Goal: Task Accomplishment & Management: Complete application form

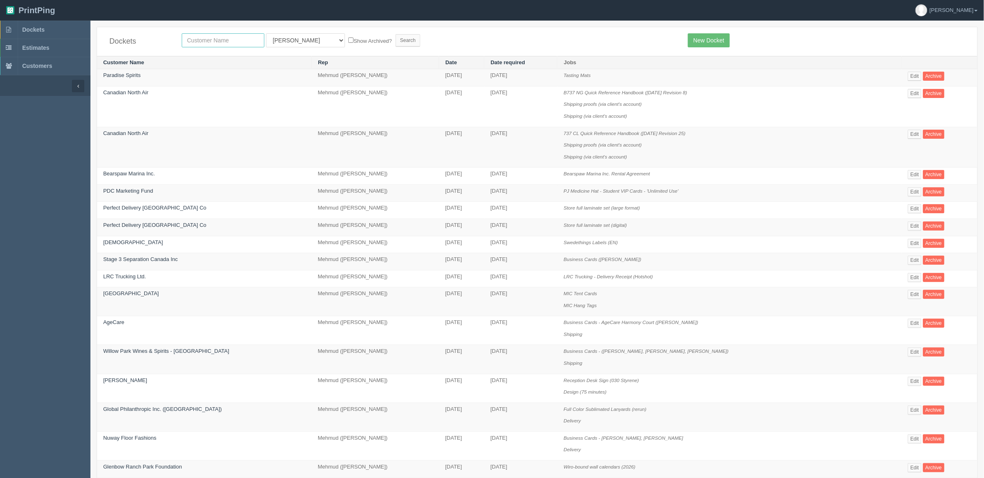
click at [219, 38] on input "text" at bounding box center [223, 40] width 83 height 14
type input "fall"
click at [396, 34] on input "Search" at bounding box center [408, 40] width 25 height 12
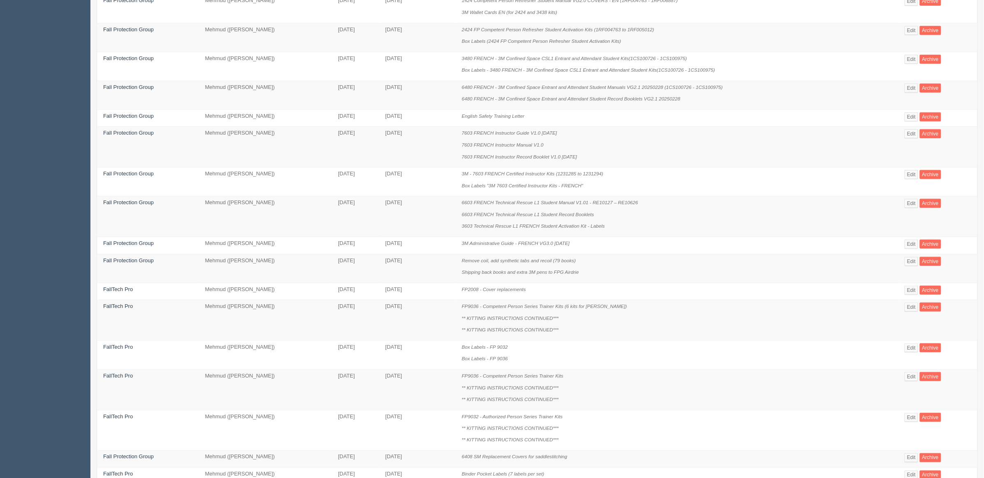
scroll to position [321, 0]
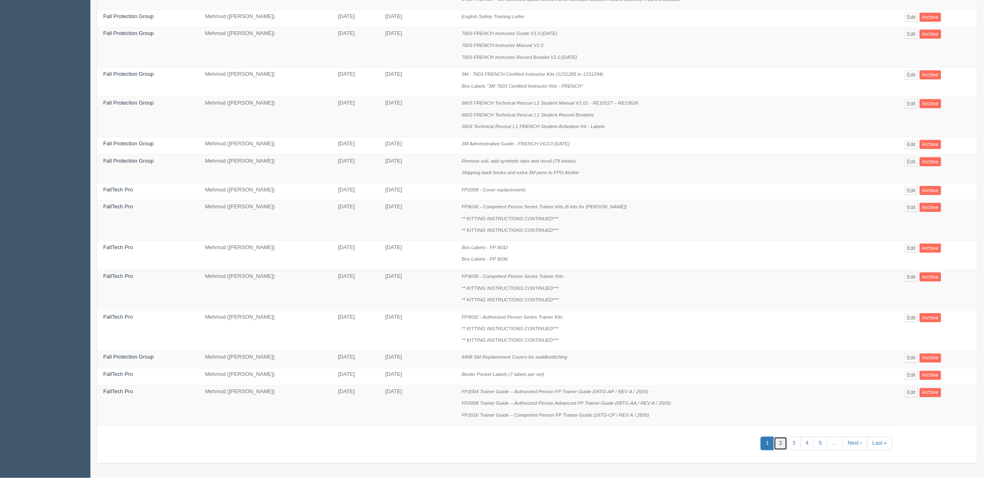
click at [777, 440] on link "2" at bounding box center [781, 443] width 14 height 14
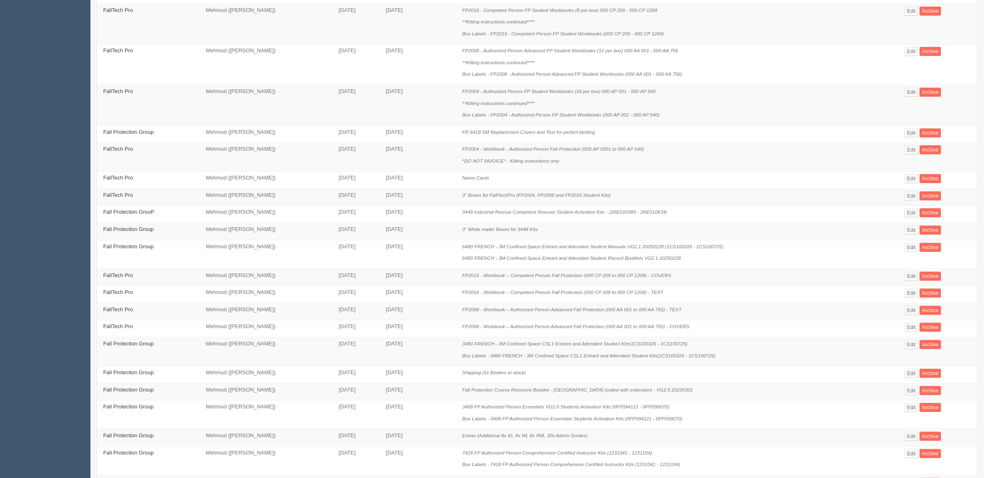
scroll to position [203, 0]
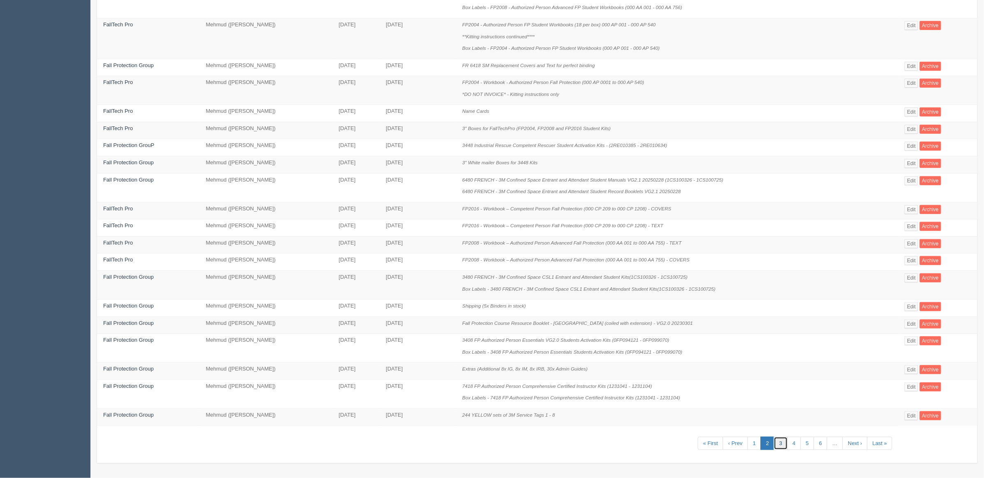
click at [776, 442] on link "3" at bounding box center [781, 443] width 14 height 14
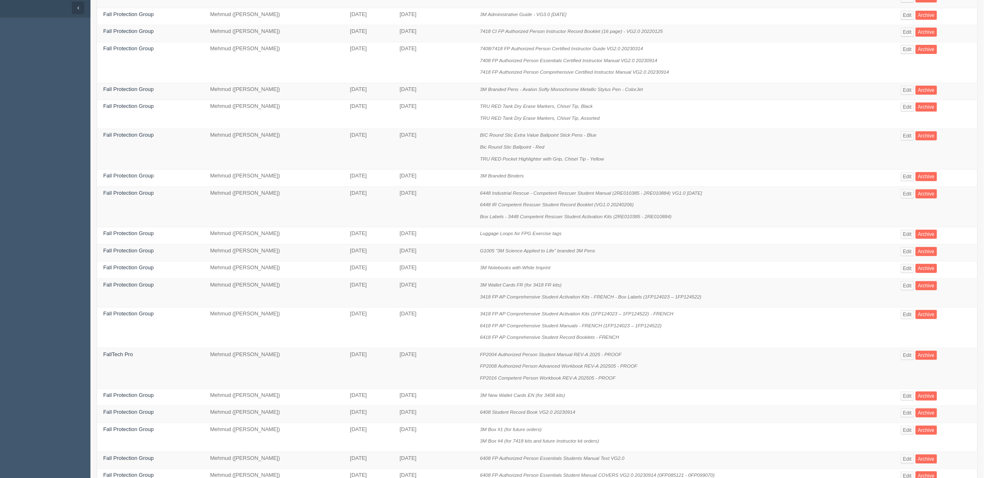
scroll to position [239, 0]
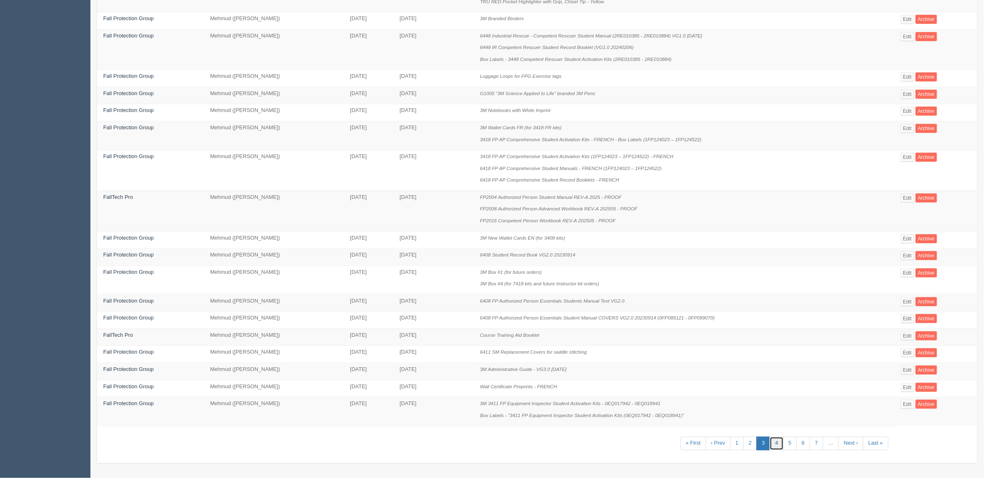
click at [770, 441] on link "4" at bounding box center [777, 443] width 14 height 14
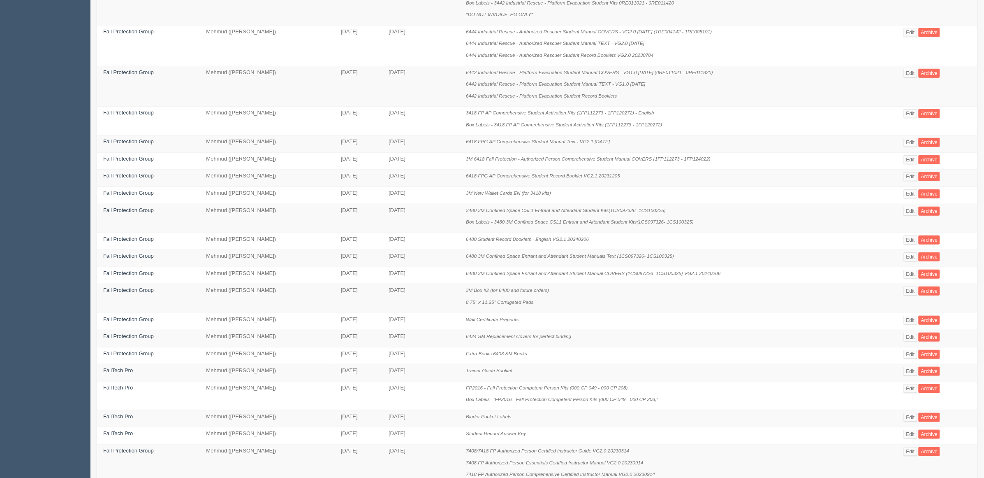
scroll to position [227, 0]
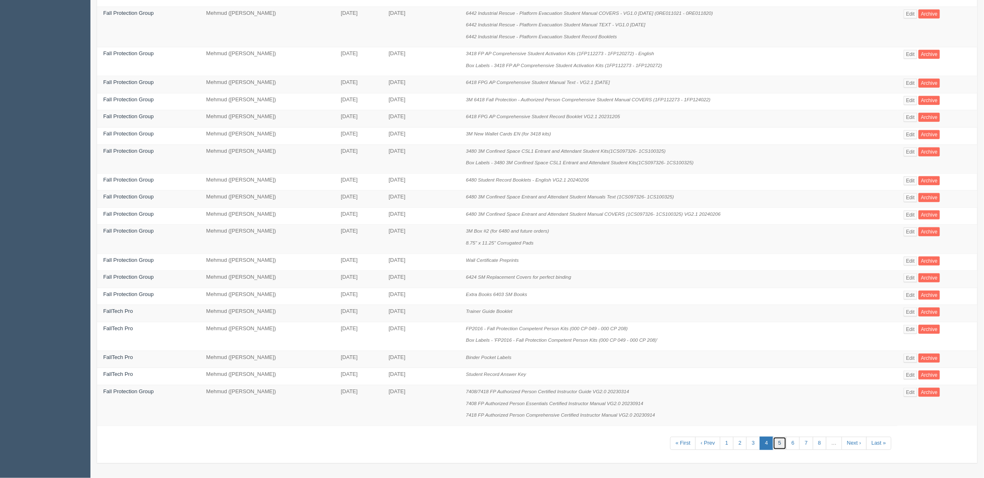
click at [781, 443] on link "5" at bounding box center [780, 443] width 14 height 14
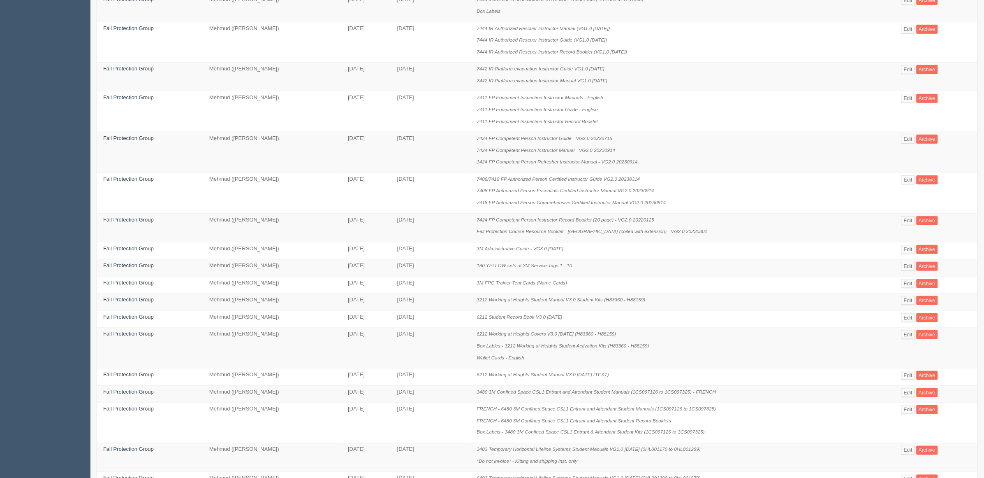
scroll to position [289, 0]
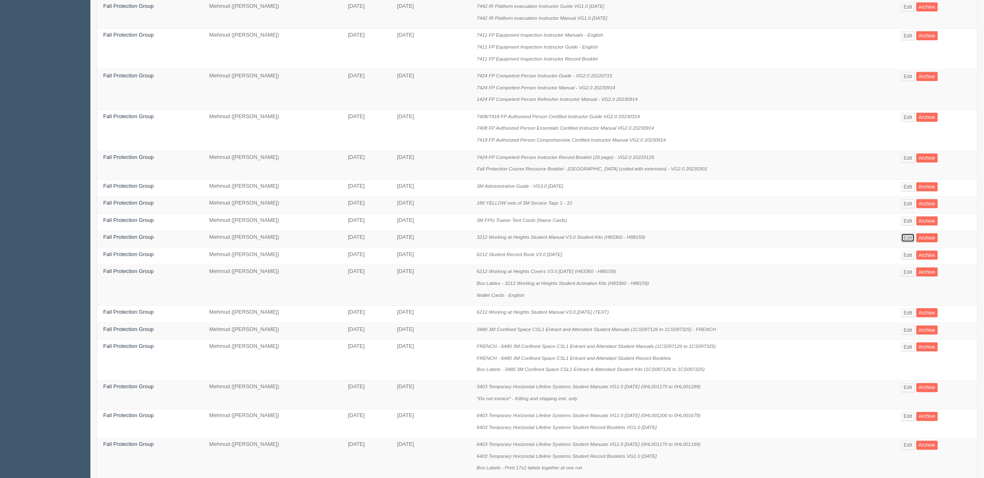
click at [910, 236] on link "Edit" at bounding box center [909, 237] width 14 height 9
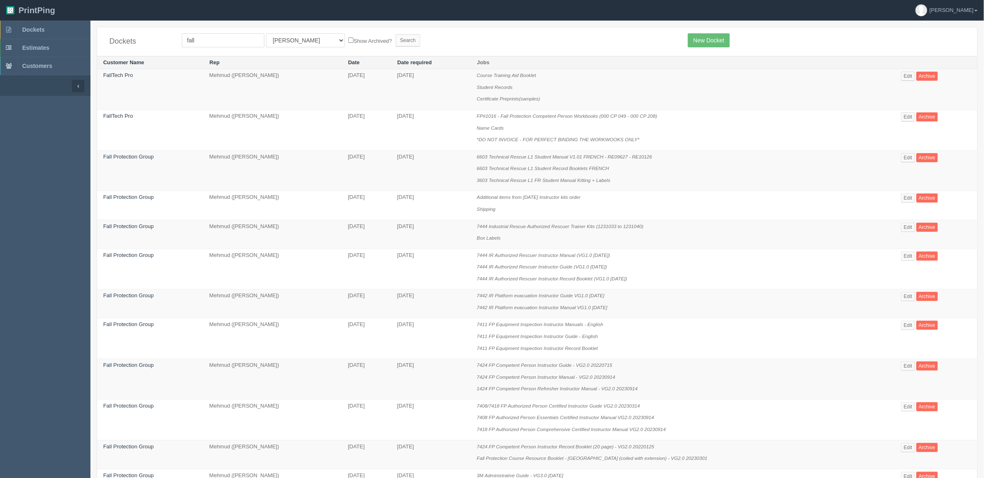
scroll to position [289, 0]
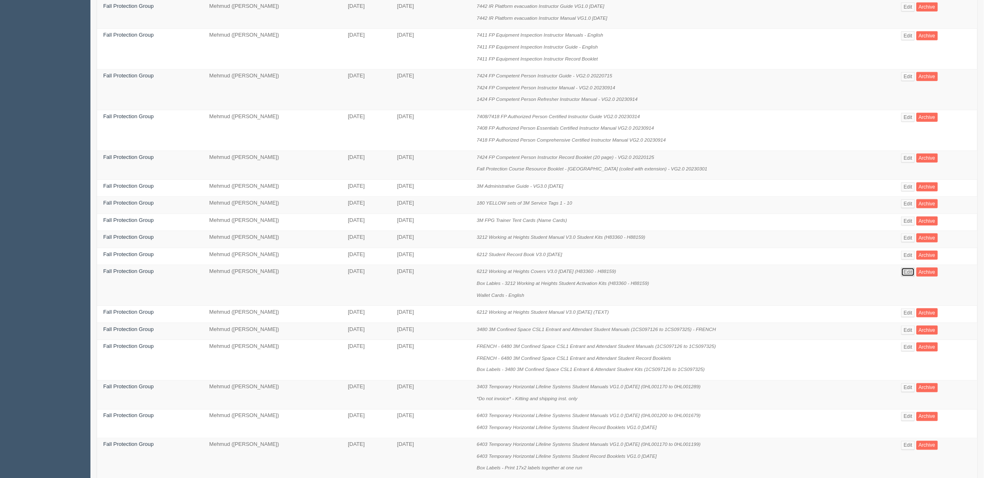
click at [907, 271] on link "Edit" at bounding box center [909, 271] width 14 height 9
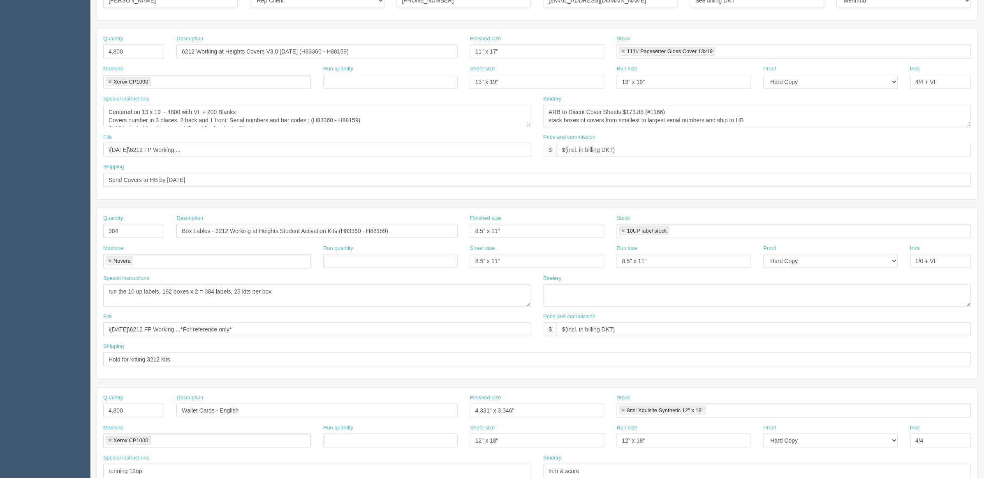
scroll to position [8, 0]
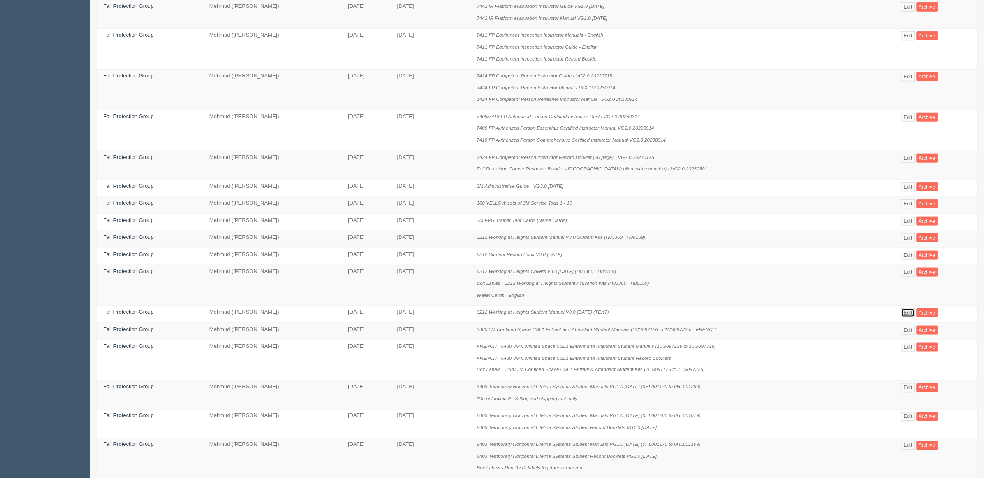
click at [907, 311] on link "Edit" at bounding box center [909, 312] width 14 height 9
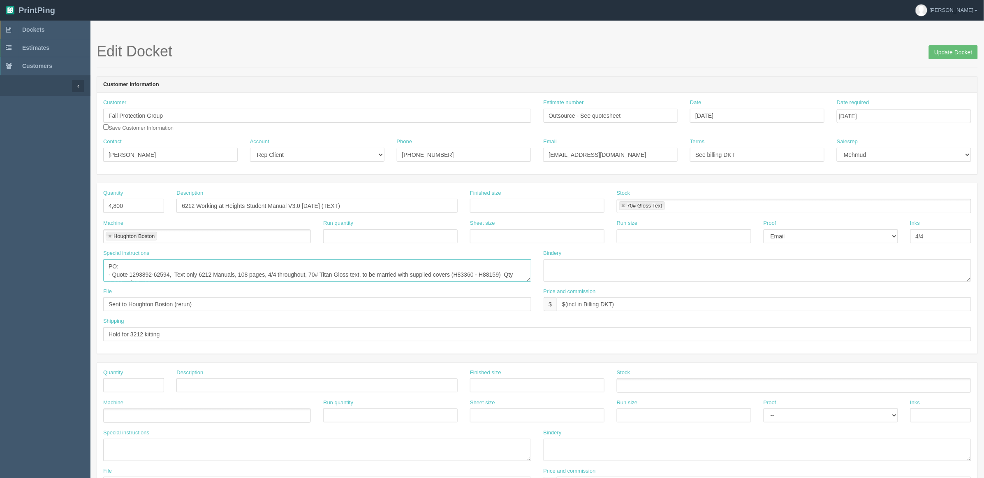
drag, startPoint x: 171, startPoint y: 275, endPoint x: 141, endPoint y: 262, distance: 32.1
click at [141, 262] on textarea "PO: - Quote 1293892-62594, Text only 6212 Manuals, 108 pages, 4/4 throughout, 7…" at bounding box center [317, 270] width 428 height 22
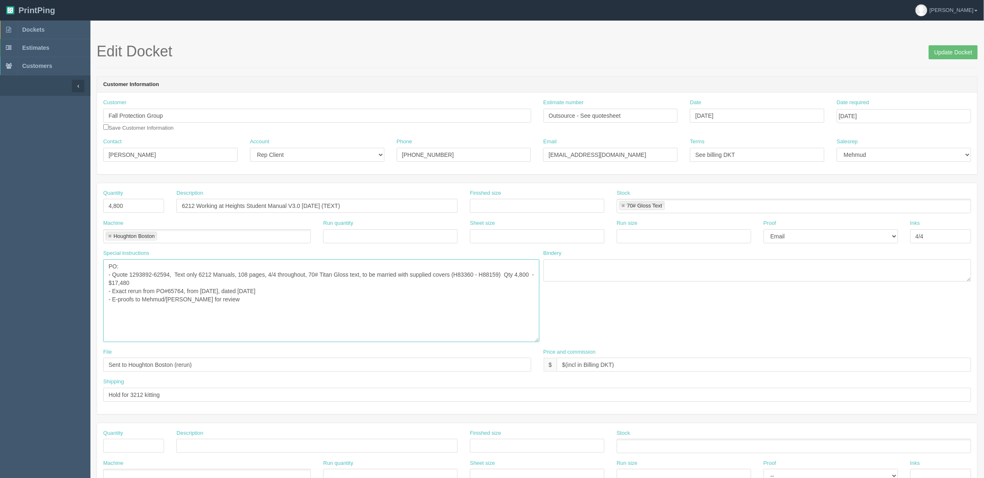
drag, startPoint x: 529, startPoint y: 281, endPoint x: 538, endPoint y: 369, distance: 88.5
click at [538, 342] on textarea "PO: - Quote 1293892-62594, Text only 6212 Manuals, 108 pages, 4/4 throughout, 7…" at bounding box center [321, 300] width 436 height 83
click at [165, 284] on textarea "PO: - Quote 1293892-62594, Text only 6212 Manuals, 108 pages, 4/4 throughout, 7…" at bounding box center [322, 314] width 438 height 110
click at [169, 274] on textarea "PO: - Quote 1293892-62594, Text only 6212 Manuals, 108 pages, 4/4 throughout, 7…" at bounding box center [322, 314] width 438 height 110
drag, startPoint x: 180, startPoint y: 206, endPoint x: 336, endPoint y: 208, distance: 155.9
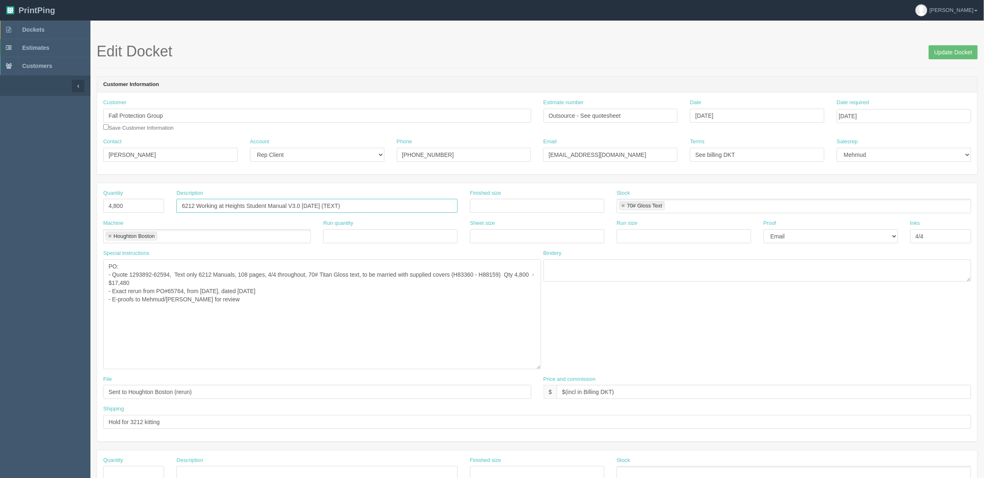
click at [336, 208] on input "6212 Working at Heights Student Manual V3.0 2024.01.23 (TEXT)" at bounding box center [316, 206] width 281 height 14
click at [347, 303] on textarea "PO: - Quote 1293892-62594, Text only 6212 Manuals, 108 pages, 4/4 throughout, 7…" at bounding box center [322, 314] width 438 height 110
click at [39, 30] on span "Dockets" at bounding box center [33, 29] width 22 height 7
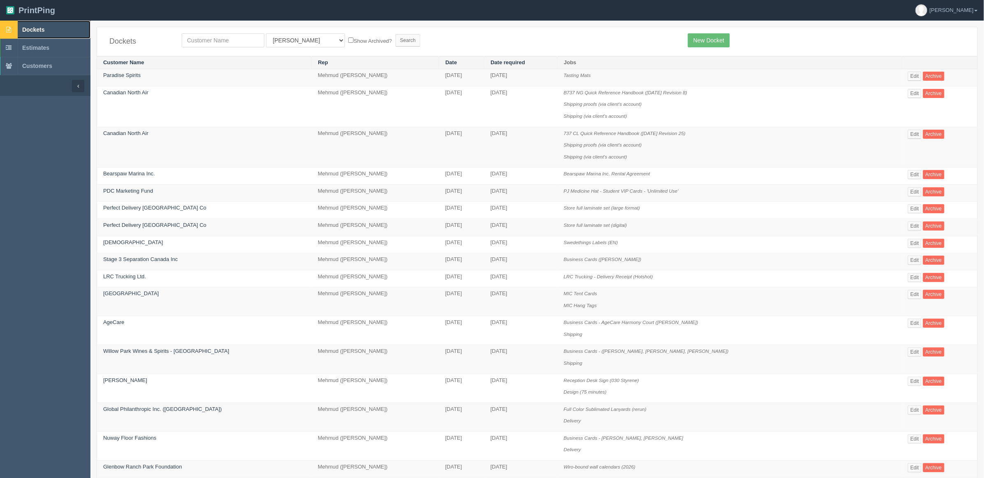
click at [49, 22] on link "Dockets" at bounding box center [45, 30] width 90 height 18
click at [235, 42] on input "text" at bounding box center [223, 40] width 83 height 14
type input "fallt"
click at [396, 34] on input "Search" at bounding box center [408, 40] width 25 height 12
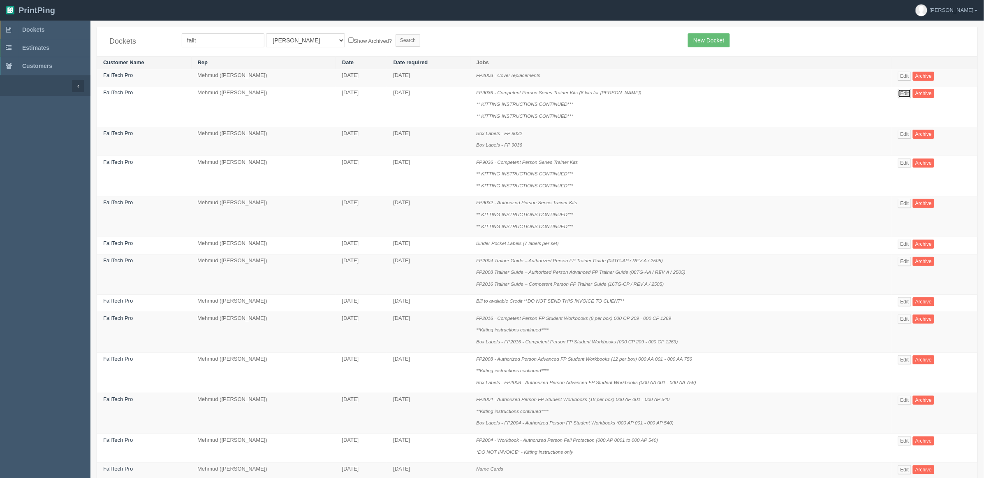
click at [905, 94] on link "Edit" at bounding box center [905, 93] width 14 height 9
click at [902, 247] on link "Edit" at bounding box center [905, 243] width 14 height 9
click at [117, 246] on link "FallTech Pro" at bounding box center [118, 243] width 30 height 6
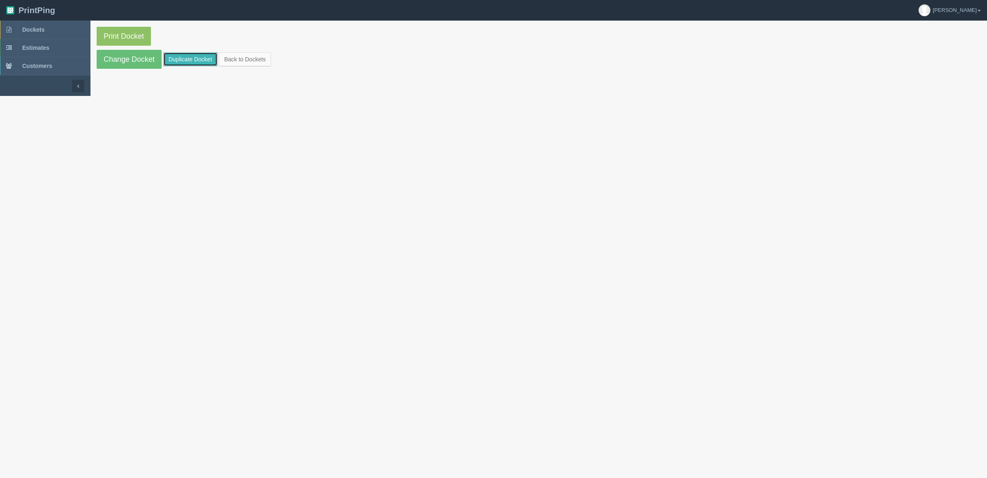
click at [192, 62] on link "Duplicate Docket" at bounding box center [190, 59] width 54 height 14
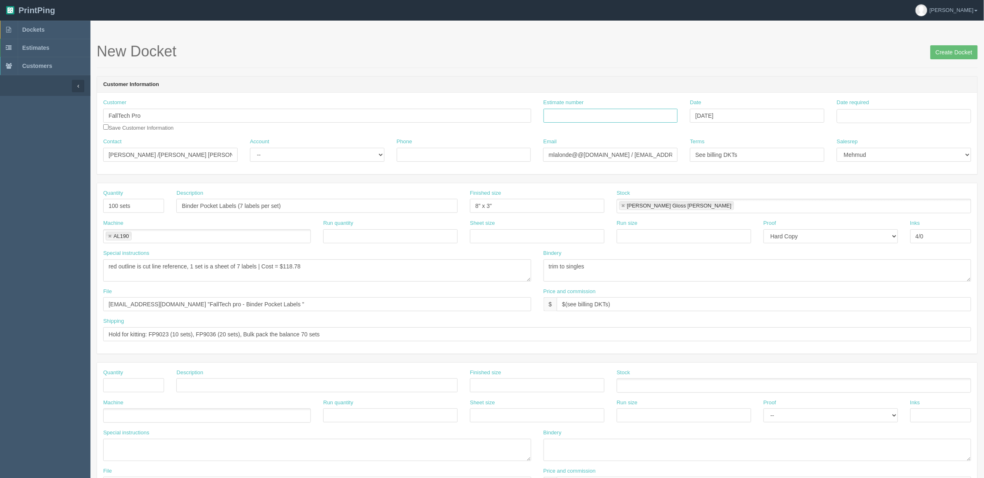
click at [595, 110] on input "Estimate number" at bounding box center [611, 116] width 134 height 14
drag, startPoint x: 580, startPoint y: 114, endPoint x: 440, endPoint y: 169, distance: 149.9
click at [484, 123] on div "Customer FallTech Pro Save Customer Information Estimate number 092189 Date Aug…" at bounding box center [537, 118] width 881 height 39
type input "092189"
click at [877, 117] on input "Date required" at bounding box center [904, 116] width 134 height 14
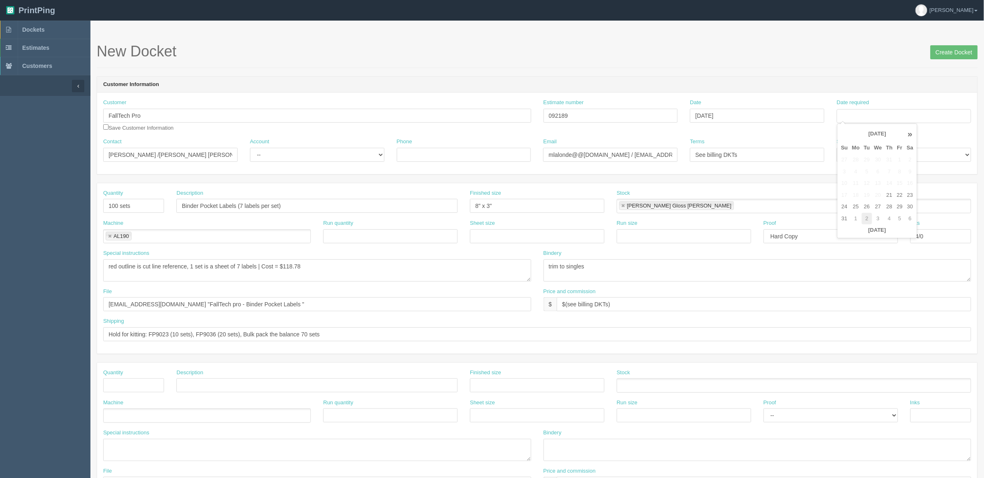
click at [865, 217] on td "2" at bounding box center [867, 219] width 10 height 12
click at [857, 158] on td "1" at bounding box center [856, 160] width 12 height 12
type input "September 1, 2025"
click at [636, 88] on header "Customer Information" at bounding box center [537, 85] width 881 height 16
click at [274, 152] on select "-- Existing Client Allrush Client Rep Client" at bounding box center [317, 155] width 134 height 14
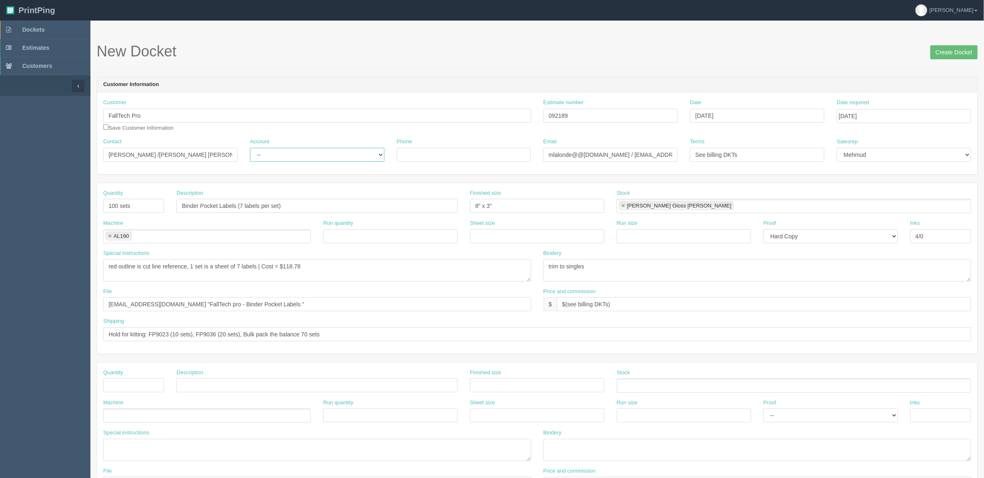
select select "Rep Client"
click at [250, 148] on select "-- Existing Client Allrush Client Rep Client" at bounding box center [317, 155] width 134 height 14
drag, startPoint x: 134, startPoint y: 206, endPoint x: -32, endPoint y: 202, distance: 166.2
click at [0, 202] on html "PrintPing Zack Edit account ( zack@allrush.ca ) Logout Dockets Estimates" at bounding box center [492, 373] width 984 height 747
type input "36"
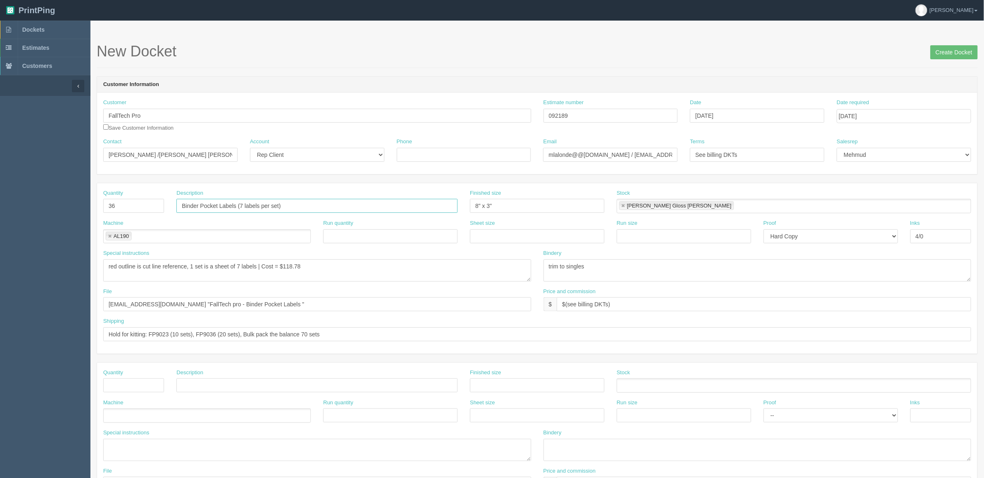
click at [304, 206] on input "Binder Pocket Labels (7 labels per set)" at bounding box center [316, 206] width 281 height 14
drag, startPoint x: 102, startPoint y: 204, endPoint x: 7, endPoint y: 204, distance: 95.0
click at [7, 204] on section "Dockets Estimates Customers" at bounding box center [492, 384] width 984 height 726
paste input "Z:\F\FallTech Pro\2025\August 2025\EI1004 - Equipment Instructor Workbooks"
type input "Z:\F\FallTech Pro\2025\August 2025\EI1004 - Equipment Instructor Workbooks"
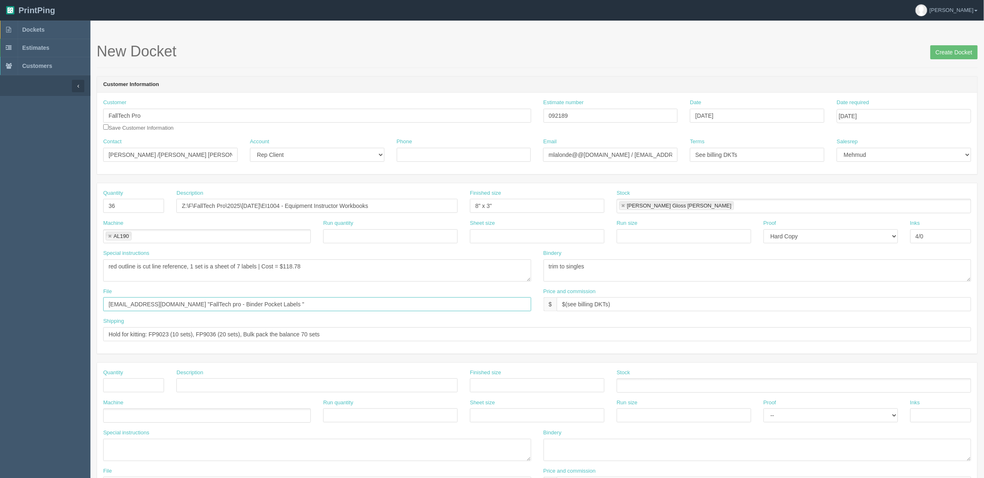
drag, startPoint x: 37, startPoint y: 299, endPoint x: -98, endPoint y: 297, distance: 135.3
click at [0, 297] on html "PrintPing Zack Edit account ( zack@allrush.ca ) Logout Dockets Estimates" at bounding box center [492, 373] width 984 height 747
paste input "Z:\F\FallTech Pro\2025\August 2025\EI1004 - Equipment Instructor Workbooks"
drag, startPoint x: 114, startPoint y: 304, endPoint x: 80, endPoint y: 303, distance: 33.7
click at [81, 303] on section "Dockets Estimates Customers" at bounding box center [492, 384] width 984 height 726
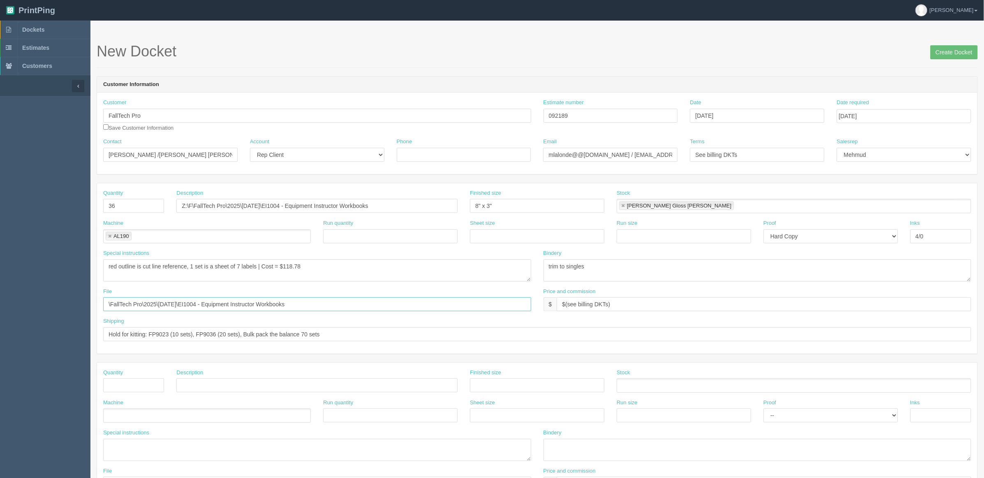
type input "\FallTech Pro\2025\August 2025\EI1004 - Equipment Instructor Workbooks"
drag, startPoint x: 404, startPoint y: 206, endPoint x: -72, endPoint y: 215, distance: 476.0
click at [0, 215] on html "PrintPing Zack Edit account ( zack@allrush.ca ) Logout Dockets Estimates" at bounding box center [492, 373] width 984 height 747
click at [51, 25] on link "Dockets" at bounding box center [45, 30] width 90 height 18
drag, startPoint x: 205, startPoint y: 204, endPoint x: 289, endPoint y: 247, distance: 94.4
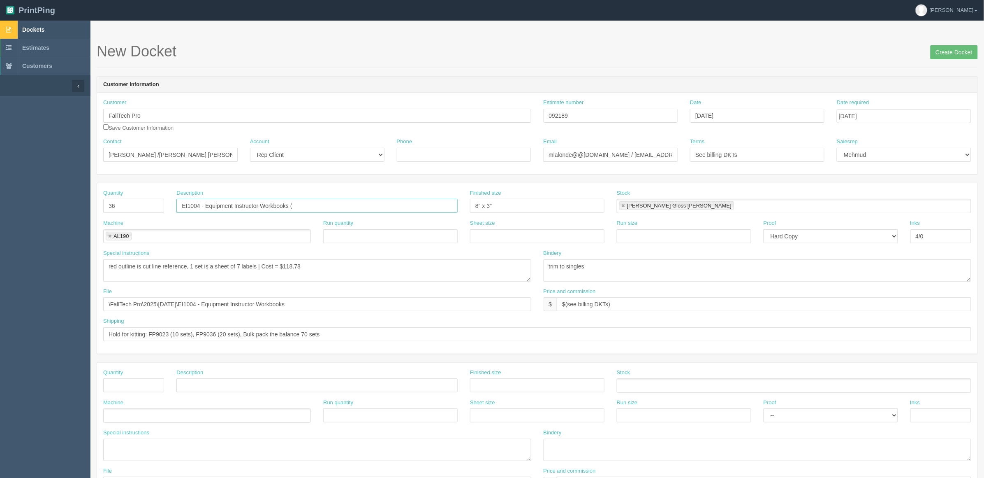
click at [205, 204] on input "EI1004 - Equipment Instructor Workbooks (" at bounding box center [316, 206] width 281 height 14
drag, startPoint x: 204, startPoint y: 203, endPoint x: 340, endPoint y: 285, distance: 158.1
click at [204, 203] on input "EI1004 - Equipment Instructor Workbooks (" at bounding box center [316, 206] width 281 height 14
click at [353, 204] on input "EI1004 - Fall Protection Equipment Instructor Workbooks (" at bounding box center [316, 206] width 281 height 14
paste input "000EI001"
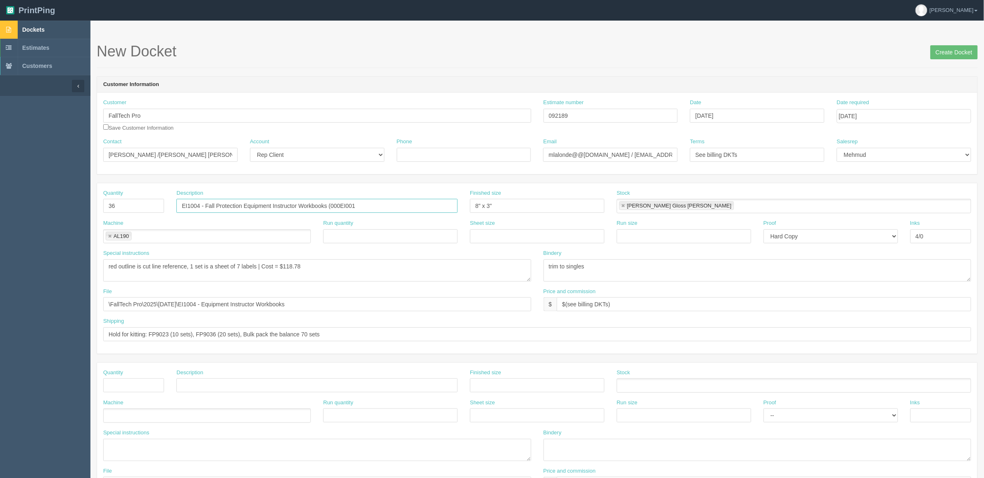
click at [348, 206] on input "EI1004 - Fall Protection Equipment Instructor Workbooks (000EI001" at bounding box center [316, 206] width 281 height 14
paste input "000 EI 001"
type input "EI1004 - Fall Protection Equipment Instructor Workbooks (000 EI 001 - 000 EI 03…"
drag, startPoint x: 371, startPoint y: 267, endPoint x: -30, endPoint y: 270, distance: 400.6
click at [0, 270] on html "PrintPing Zack Edit account ( zack@allrush.ca ) Logout Dockets Estimates" at bounding box center [492, 373] width 984 height 747
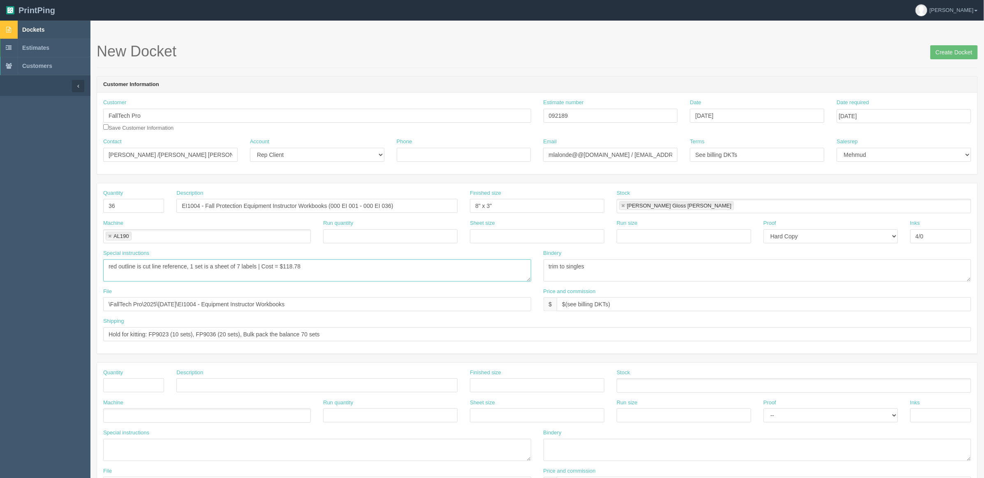
paste textarea "000 EI 001 - 000 EI 036"
click at [107, 264] on textarea "red outline is cut line reference, 1 set is a sheet of 7 labels | Cost = $118.78" at bounding box center [317, 270] width 428 height 22
paste textarea "Use file: FP2004 Authorized-Person-Student-Manual-Cover_REV-A_2025_Bleed.pdf | …"
click at [350, 277] on textarea "red outline is cut line reference, 1 set is a sheet of 7 labels | Cost = $118.78" at bounding box center [317, 270] width 428 height 22
paste textarea "Send out e-proofs to client"
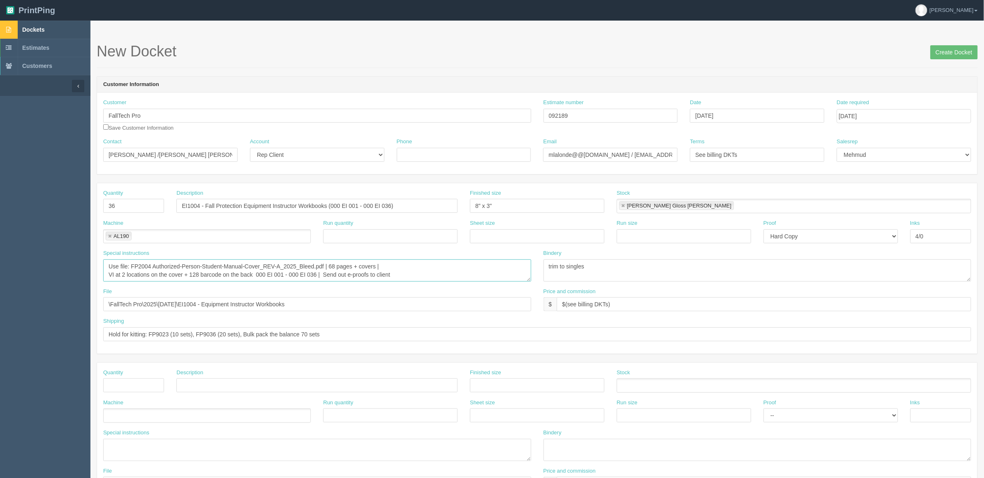
click at [350, 277] on textarea "red outline is cut line reference, 1 set is a sheet of 7 labels | Cost = $118.78" at bounding box center [317, 270] width 428 height 22
drag, startPoint x: 316, startPoint y: 202, endPoint x: 308, endPoint y: 202, distance: 7.4
click at [308, 202] on div "Quantity 36 Description EI1004 - Fall Protection Equipment Instructor Workbooks…" at bounding box center [537, 204] width 881 height 30
click at [397, 267] on textarea "red outline is cut line reference, 1 set is a sheet of 7 labels | Cost = $118.78" at bounding box center [317, 270] width 428 height 22
click at [258, 273] on textarea "red outline is cut line reference, 1 set is a sheet of 7 labels | Cost = $118.78" at bounding box center [317, 270] width 428 height 22
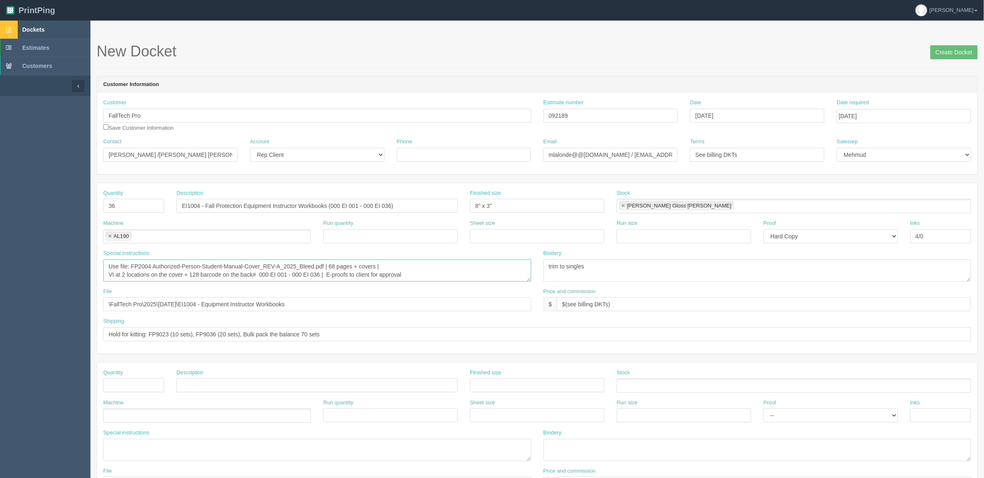
drag, startPoint x: 326, startPoint y: 266, endPoint x: 31, endPoint y: 267, distance: 294.5
click at [31, 267] on section "Dockets Estimates Customers" at bounding box center [492, 384] width 984 height 726
click at [496, 270] on textarea "red outline is cut line reference, 1 set is a sheet of 7 labels | Cost = $118.78" at bounding box center [317, 270] width 428 height 22
type textarea "68 pages + covers | VI at 2 locations on the cover + 128 barcode on the back# 0…"
drag, startPoint x: 455, startPoint y: 271, endPoint x: 451, endPoint y: 272, distance: 4.1
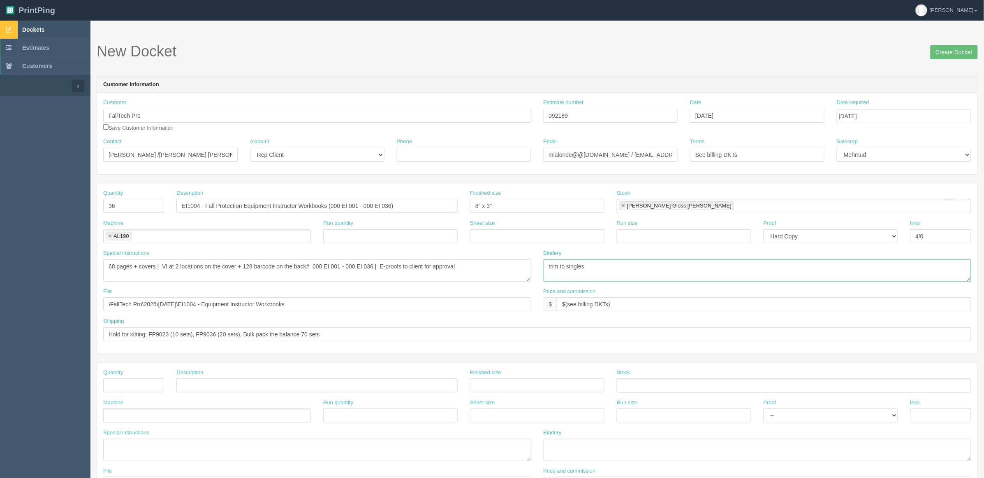
click at [451, 272] on div "Special instructions red outline is cut line reference, 1 set is a sheet of 7 l…" at bounding box center [537, 268] width 881 height 38
paste textarea ", score and diecut covers, saddlestitch with text, (see below)"
type textarea "trim, score and diecut covers, saddlestitch with text, (see below)"
click at [482, 262] on textarea "red outline is cut line reference, 1 set is a sheet of 7 labels | Cost = $118.78" at bounding box center [317, 270] width 428 height 22
click at [492, 263] on textarea "red outline is cut line reference, 1 set is a sheet of 7 labels | Cost = $118.78" at bounding box center [317, 270] width 428 height 22
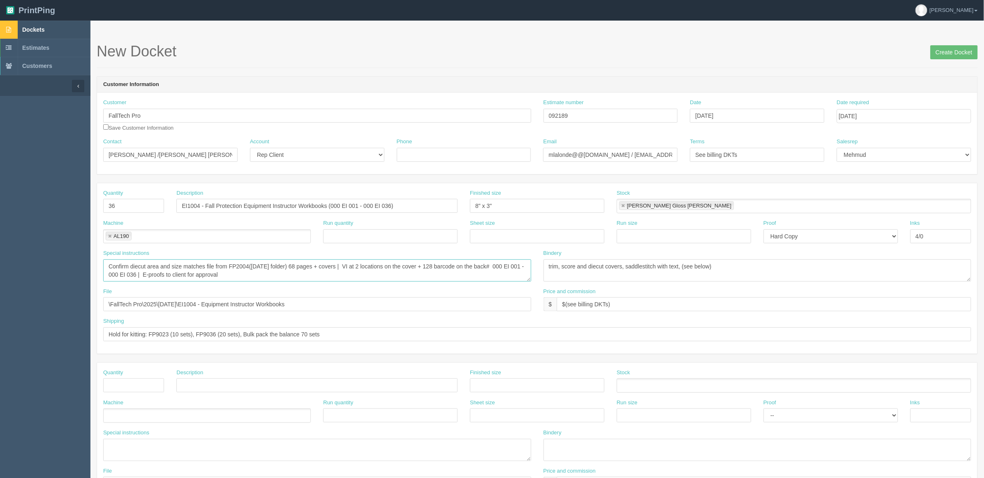
drag, startPoint x: 255, startPoint y: 268, endPoint x: 294, endPoint y: 285, distance: 42.2
click at [255, 268] on textarea "red outline is cut line reference, 1 set is a sheet of 7 labels | Cost = $118.78" at bounding box center [317, 270] width 428 height 22
click at [153, 267] on textarea "red outline is cut line reference, 1 set is a sheet of 7 labels | Cost = $118.78" at bounding box center [317, 270] width 428 height 22
type textarea "Confirm diecut area and size matches cover file of FP2004 books, as they are of…"
drag, startPoint x: 689, startPoint y: 267, endPoint x: 838, endPoint y: 267, distance: 148.9
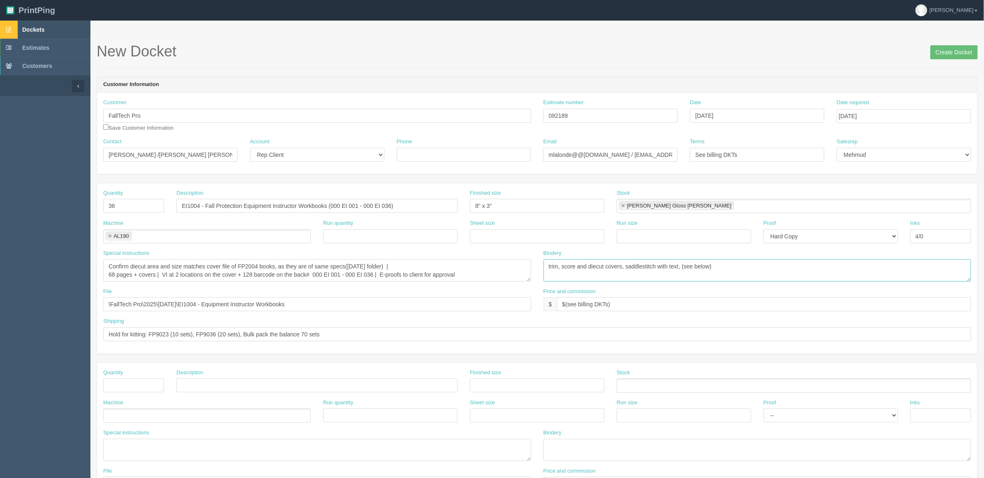
click at [838, 267] on textarea "trim to singles" at bounding box center [758, 270] width 428 height 22
type textarea "trim, score and diecut covers, saddlestitch with text"
click at [109, 236] on link at bounding box center [109, 236] width 5 height 5
type textarea "trim, score and diecut covers, saddlestitch with text"
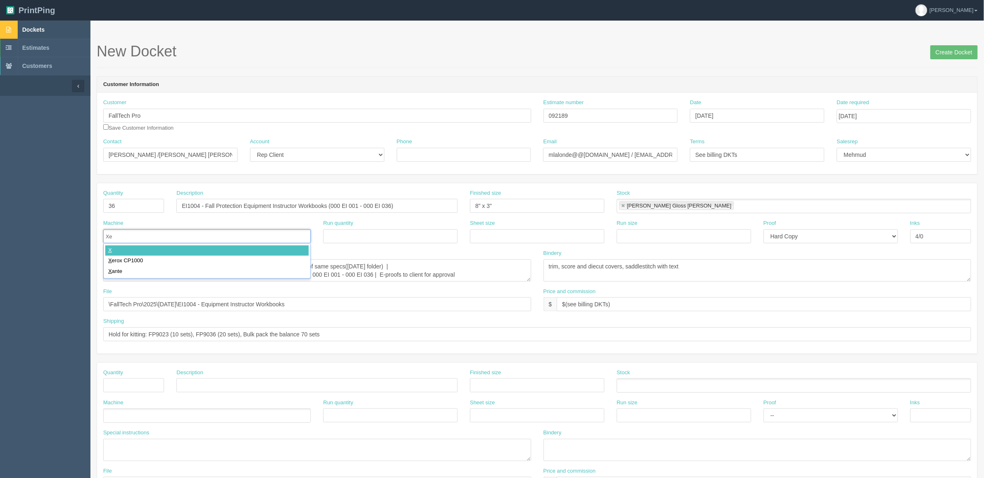
type input "Xer"
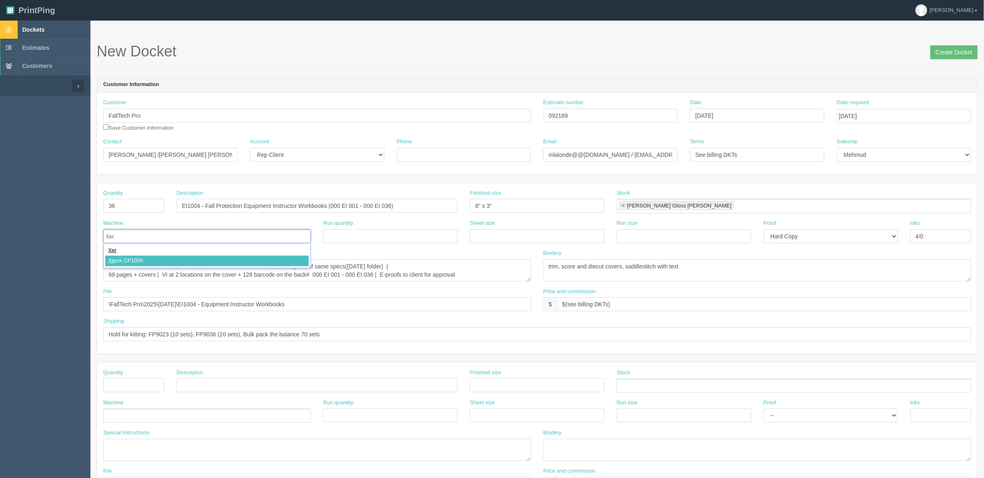
type input "Xerox CP1000"
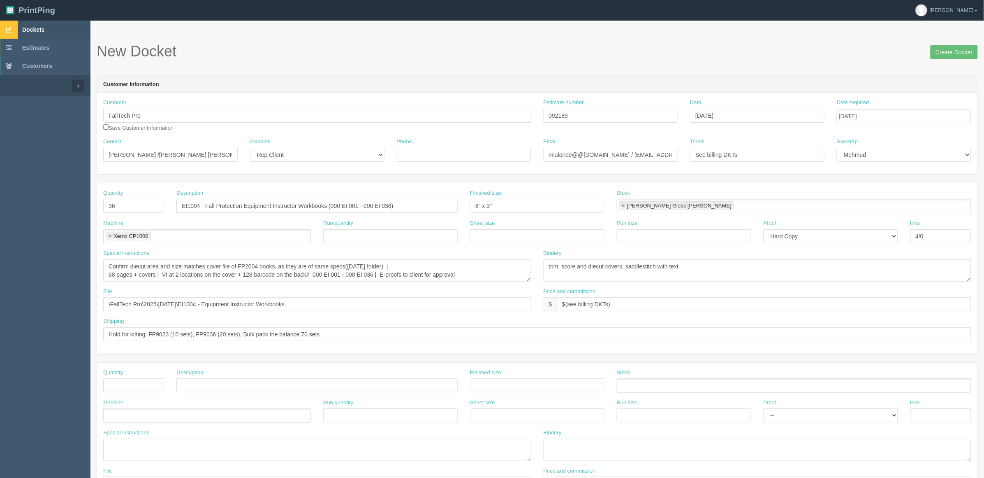
click at [621, 205] on link at bounding box center [623, 205] width 5 height 5
drag, startPoint x: 593, startPoint y: 118, endPoint x: 377, endPoint y: 131, distance: 216.3
click at [378, 131] on div "Customer FallTech Pro Save Customer Information Estimate number 092189 Date Aug…" at bounding box center [537, 118] width 881 height 39
click at [631, 205] on ul at bounding box center [794, 206] width 355 height 14
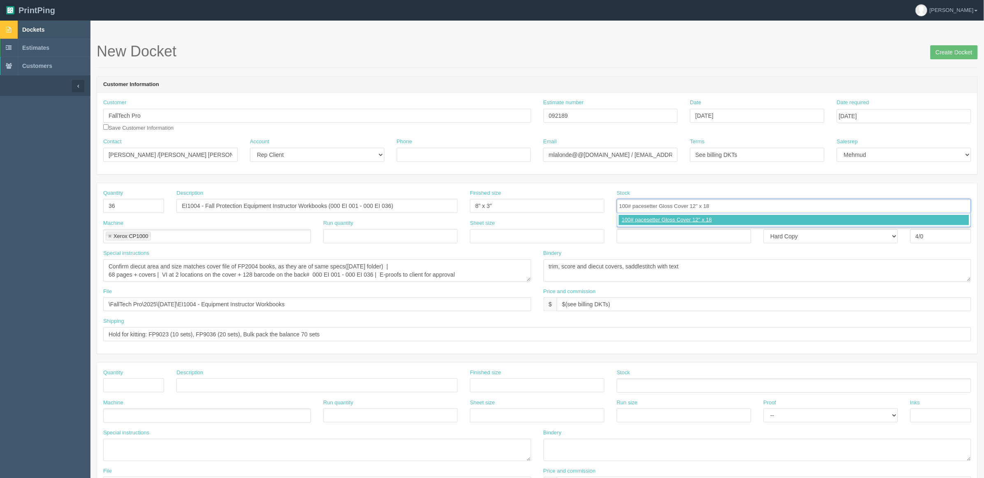
type input "100# pacesetter Gloss Cover 12" x 18""
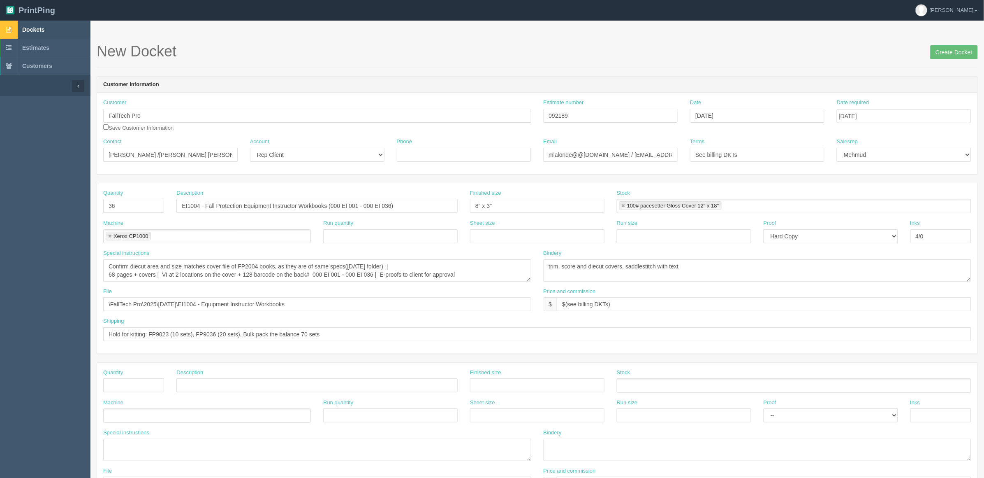
click at [751, 207] on input "text" at bounding box center [843, 206] width 243 height 12
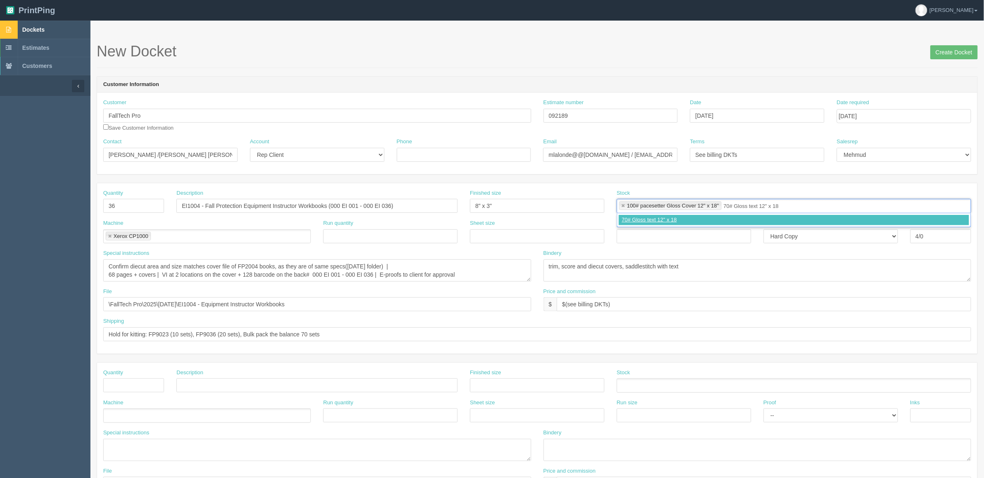
type input "70# Gloss text 12" x 18""
type input "100# pacesetter Gloss Cover 12" x 18",70# Gloss text 12" x 18""
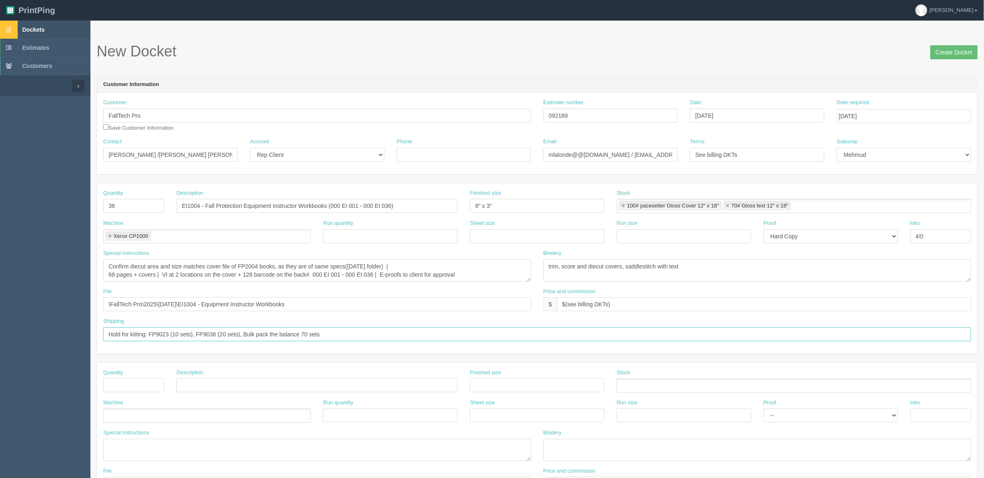
drag, startPoint x: 349, startPoint y: 336, endPoint x: -210, endPoint y: 336, distance: 558.5
click at [0, 336] on html "PrintPing Zack Edit account ( zack@allrush.ca ) Logout Dockets Estimates" at bounding box center [492, 373] width 984 height 747
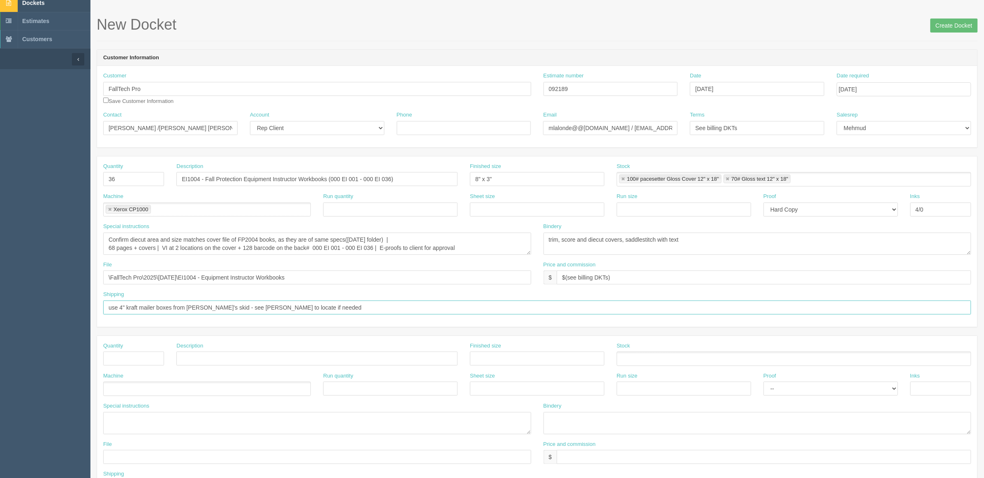
scroll to position [51, 0]
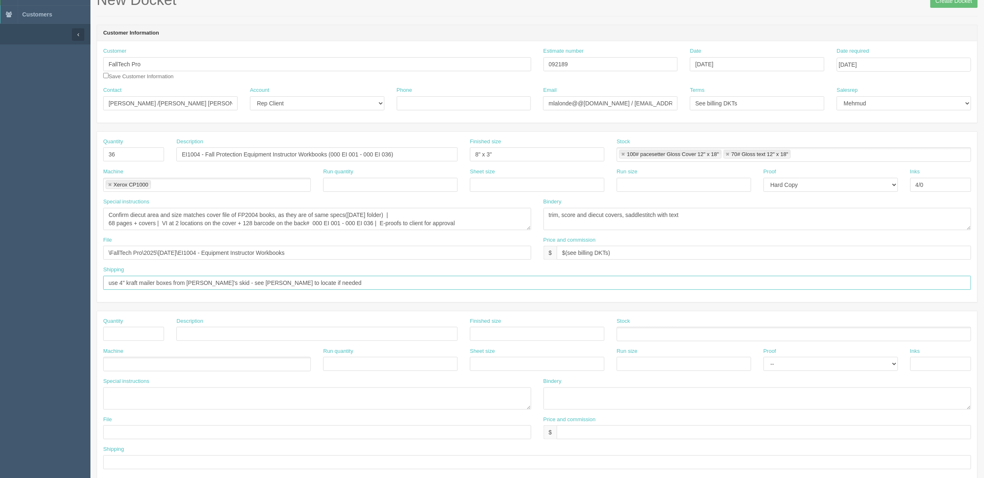
type input "use 4" kraft mailer boxes from Mehmud's skid - see Zack to locate if needed"
click at [144, 397] on textarea at bounding box center [317, 398] width 428 height 22
type textarea "Cost: $544.63, sell @ 65%: $898.63 (to be added on the f"
drag, startPoint x: 303, startPoint y: 402, endPoint x: -76, endPoint y: 417, distance: 379.5
click at [0, 417] on html "PrintPing Zack Edit account ( zack@allrush.ca ) Logout Dockets Estimates" at bounding box center [492, 322] width 984 height 747
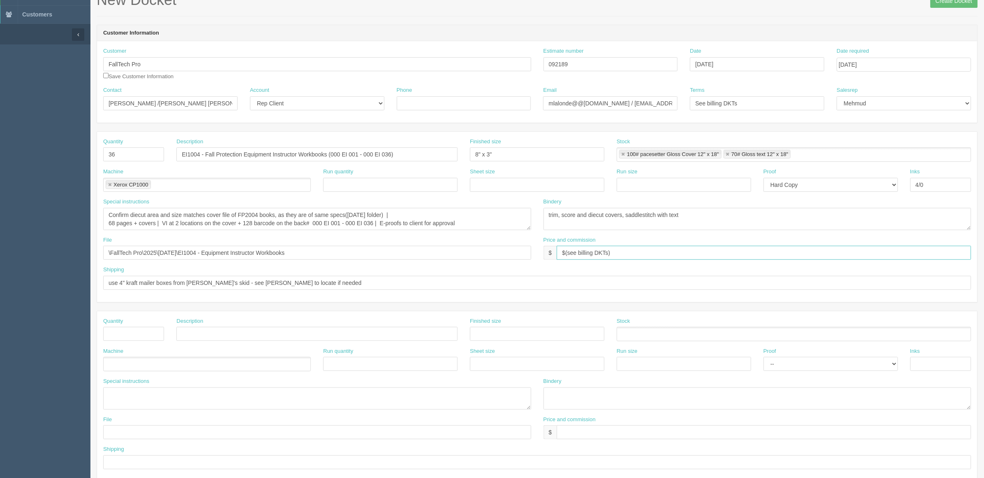
drag, startPoint x: 642, startPoint y: 257, endPoint x: 290, endPoint y: 297, distance: 353.9
click at [290, 297] on div "Quantity 36 Description EI1004 - Fall Protection Equipment Instructor Workbooks…" at bounding box center [537, 217] width 881 height 170
click at [630, 253] on input "$898.63 mj$ AR$" at bounding box center [764, 253] width 415 height 14
drag, startPoint x: 595, startPoint y: 252, endPoint x: 700, endPoint y: 327, distance: 128.8
click at [595, 252] on input "$898.63 mj$ AR$163.39" at bounding box center [764, 253] width 415 height 14
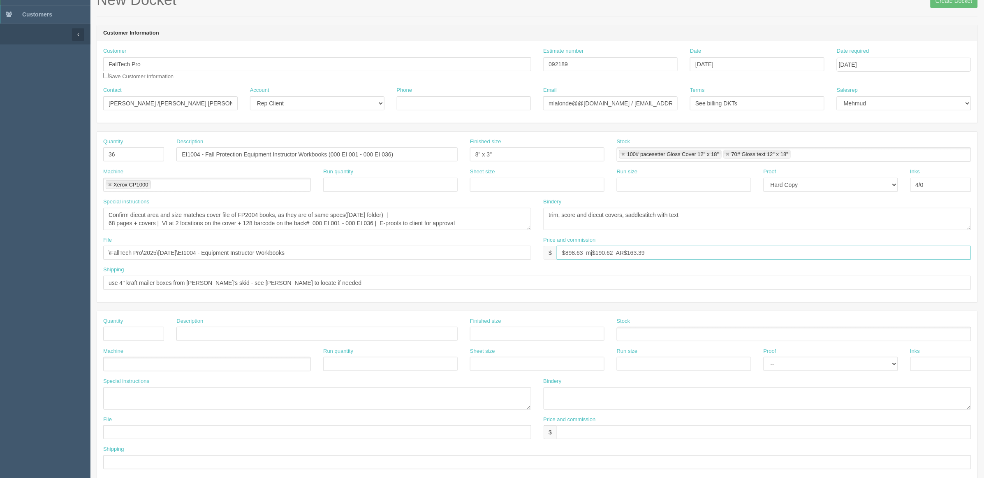
type input "$898.63 mj$190.62 AR$163.39"
drag, startPoint x: 363, startPoint y: 281, endPoint x: -9, endPoint y: 284, distance: 371.8
click at [0, 284] on html "PrintPing Zack Edit account ( zack@allrush.ca ) Logout Dockets Estimates" at bounding box center [492, 322] width 984 height 747
click at [708, 220] on textarea "trim to singles" at bounding box center [758, 219] width 428 height 22
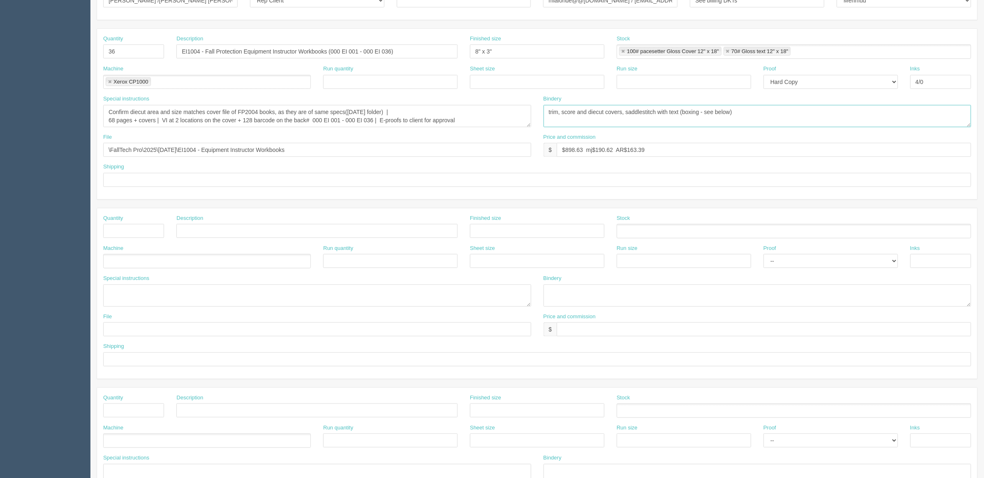
type textarea "trim, score and diecut covers, saddlestitch with text (boxing - see below)"
click at [134, 295] on textarea at bounding box center [317, 295] width 428 height 22
paste textarea "use 4" kraft mailer boxes from Mehmud's skid - see Zack to locate if needed"
click at [118, 289] on textarea "BOx: use 4" kraft mailer boxes from Mehmud's skid - see Zack to locate if needed" at bounding box center [317, 295] width 428 height 22
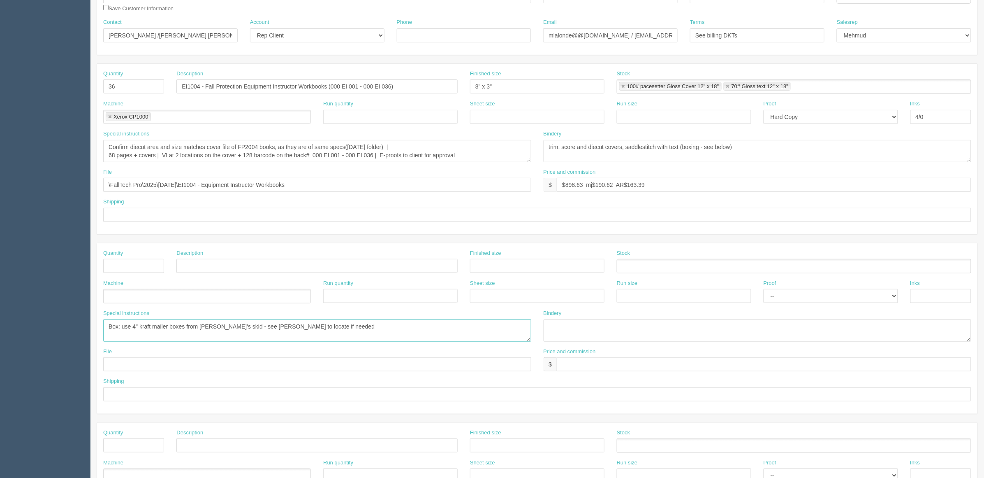
scroll to position [103, 0]
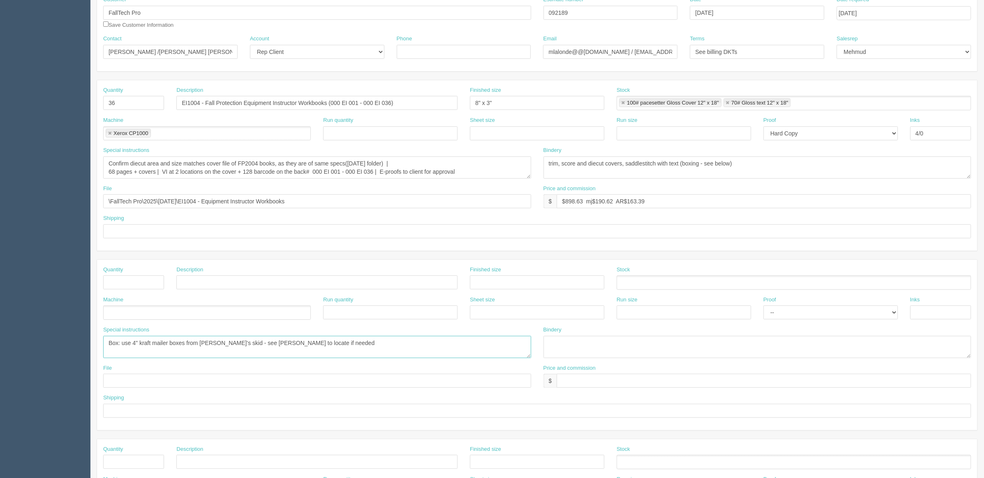
click at [332, 344] on textarea "Box: use 4" kraft mailer boxes from Mehmud's skid - see Zack to locate if needed" at bounding box center [317, 347] width 428 height 22
type textarea "****Box: use 4" kraft mailer boxes from Mehmud's skid - see Zack to locate if n…"
click at [252, 313] on ul at bounding box center [207, 312] width 208 height 14
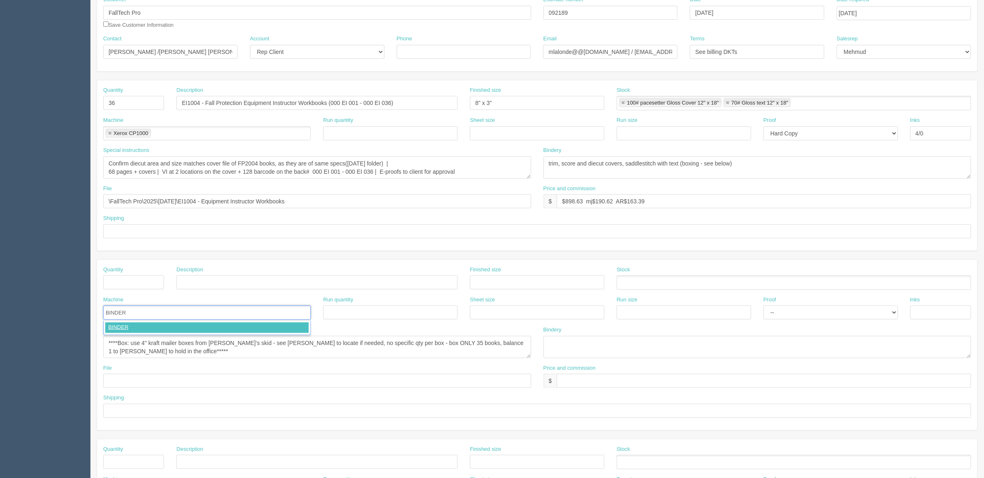
type input "BINDERY"
drag, startPoint x: 544, startPoint y: 165, endPoint x: 246, endPoint y: 167, distance: 298.2
click at [246, 167] on div "Special instructions red outline is cut line reference, 1 set is a sheet of 7 l…" at bounding box center [537, 165] width 881 height 38
click at [682, 167] on textarea "trim to singles" at bounding box center [758, 167] width 428 height 22
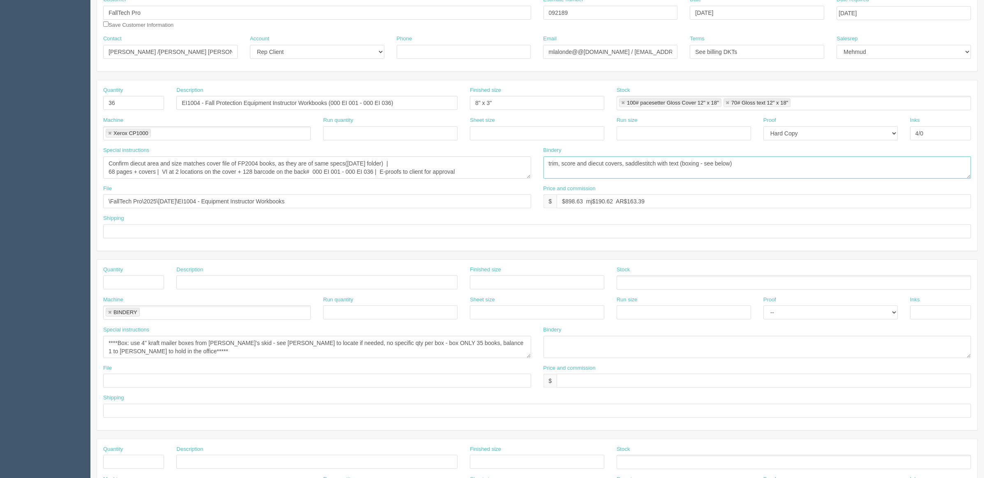
drag, startPoint x: 686, startPoint y: 163, endPoint x: 422, endPoint y: 162, distance: 264.0
click at [422, 162] on div "Special instructions red outline is cut line reference, 1 set is a sheet of 7 l…" at bounding box center [537, 165] width 881 height 38
click at [560, 161] on textarea "trim to singles" at bounding box center [758, 167] width 428 height 22
type textarea "SEE SPCL INST. SECTION BELOW"
click at [103, 339] on div "Special instructions ****Box: use 4" kraft mailer boxes from Mehmud's skid - se…" at bounding box center [317, 345] width 440 height 38
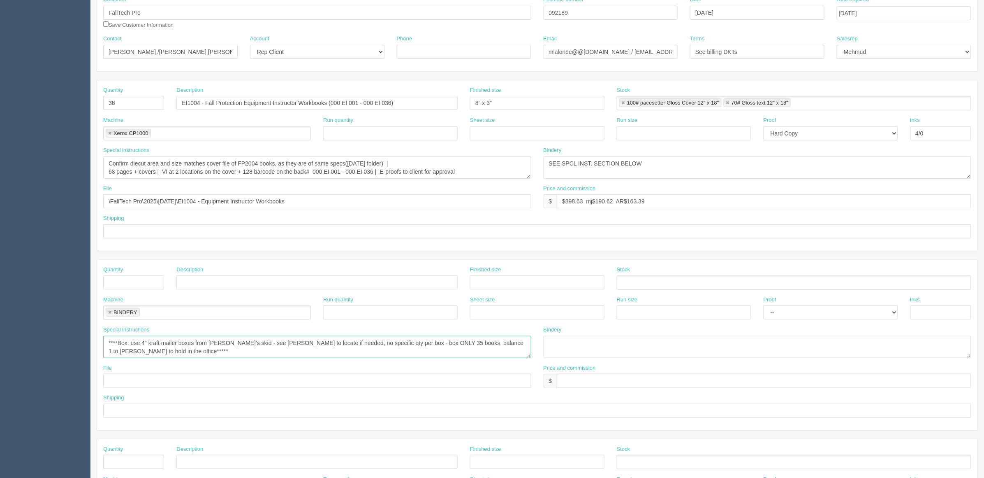
click at [103, 343] on textarea "****Box: use 4" kraft mailer boxes from Mehmud's skid - see Zack to locate if n…" at bounding box center [317, 347] width 428 height 22
paste textarea "trim, score and diecut covers, saddlestitch with text"
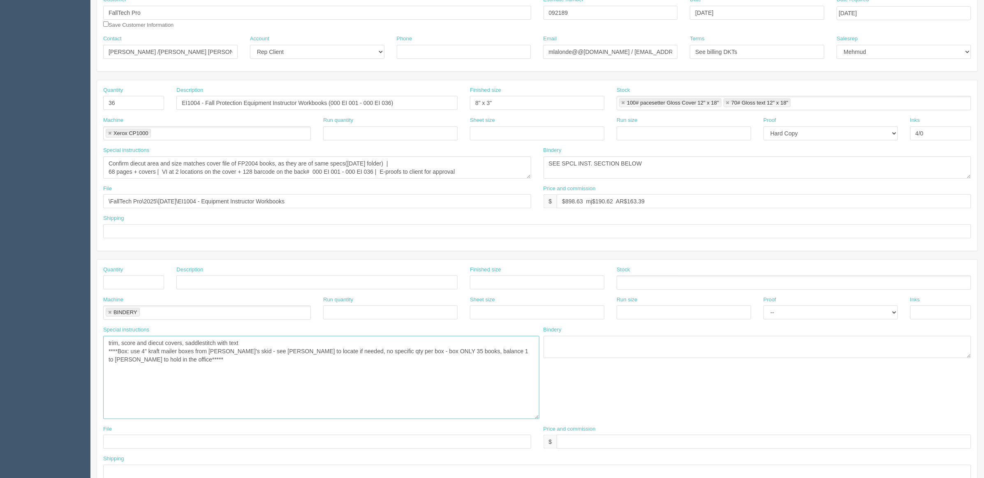
drag, startPoint x: 529, startPoint y: 358, endPoint x: 537, endPoint y: 419, distance: 61.4
click at [537, 419] on textarea "trim, score and diecut covers, saddlestitch with text ****Box: use 4" kraft mai…" at bounding box center [321, 377] width 436 height 83
drag, startPoint x: 136, startPoint y: 350, endPoint x: 162, endPoint y: 367, distance: 31.0
click at [139, 352] on textarea "trim, score and diecut covers, saddlestitch with text ****Box: use 4" kraft mai…" at bounding box center [321, 377] width 436 height 83
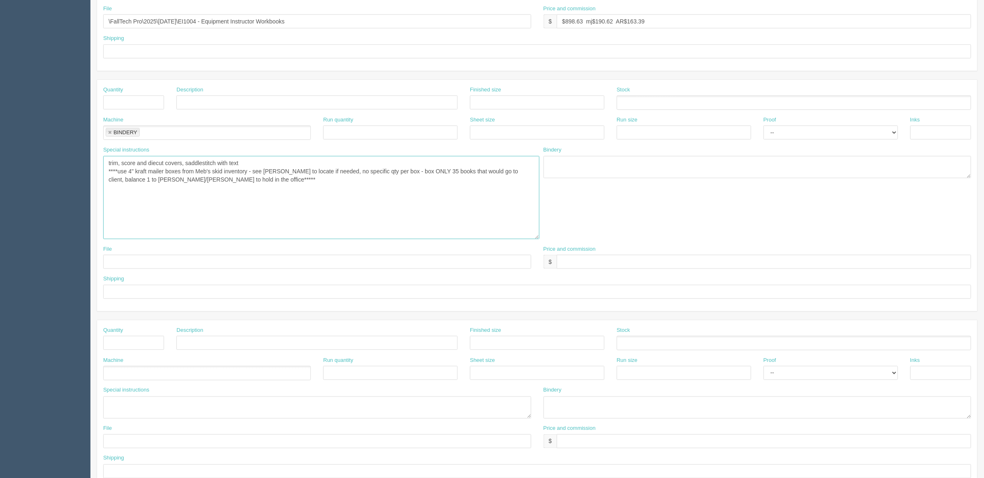
scroll to position [308, 0]
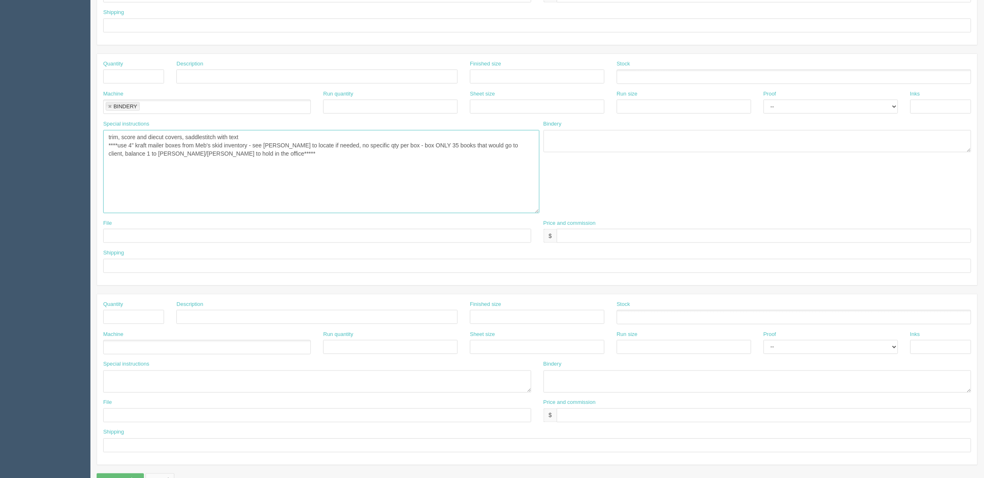
type textarea "trim, score and diecut covers, saddlestitch with text ****use 4" kraft mailer b…"
click at [134, 320] on input "text" at bounding box center [133, 317] width 61 height 14
type input "1"
type input "Shipping"
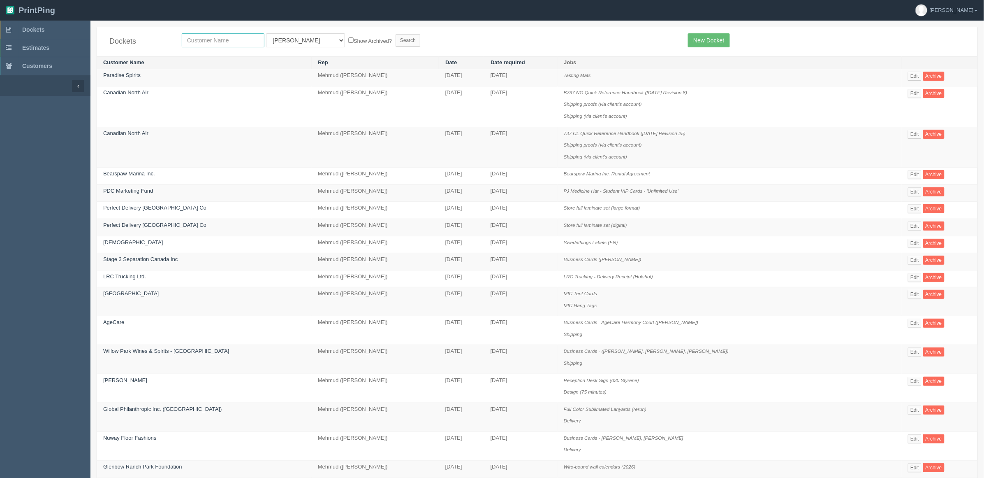
click at [251, 37] on input "text" at bounding box center [223, 40] width 83 height 14
type input "falltech"
click at [396, 34] on input "Search" at bounding box center [408, 40] width 25 height 12
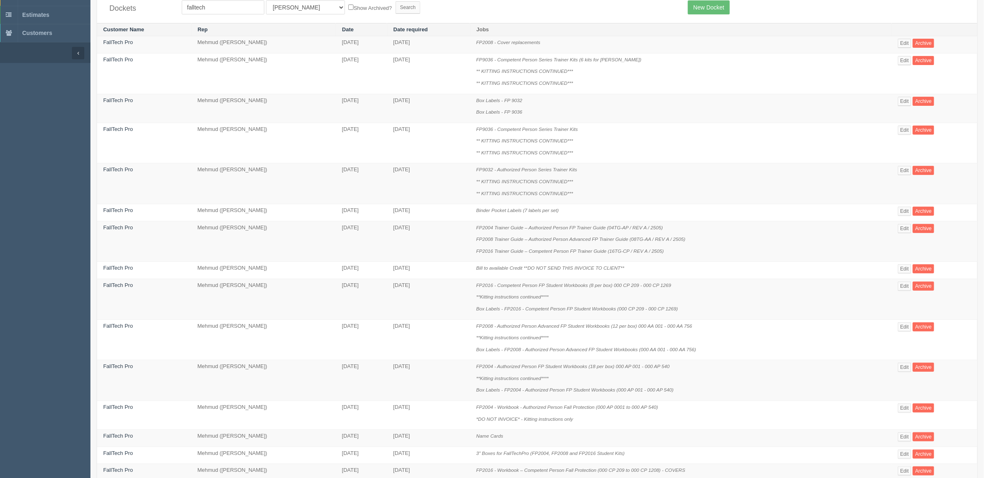
scroll to position [51, 0]
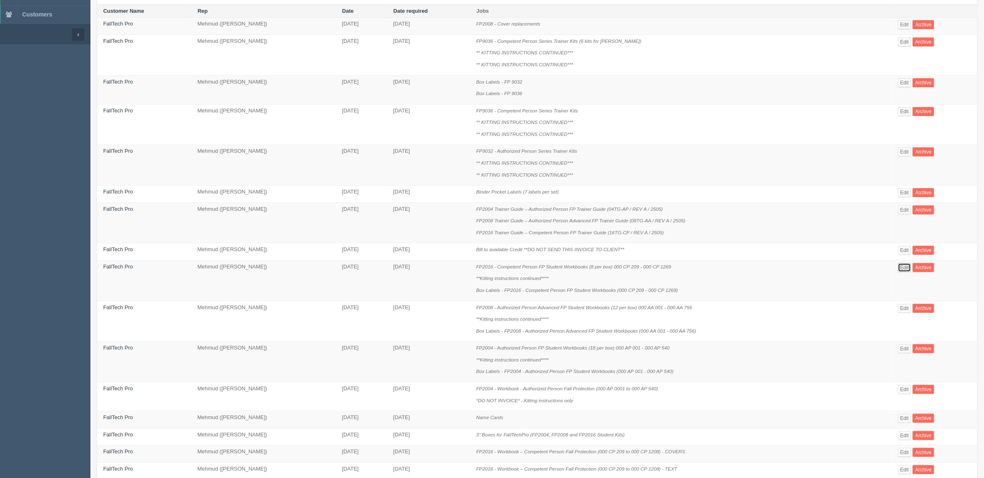
click at [901, 266] on link "Edit" at bounding box center [905, 267] width 14 height 9
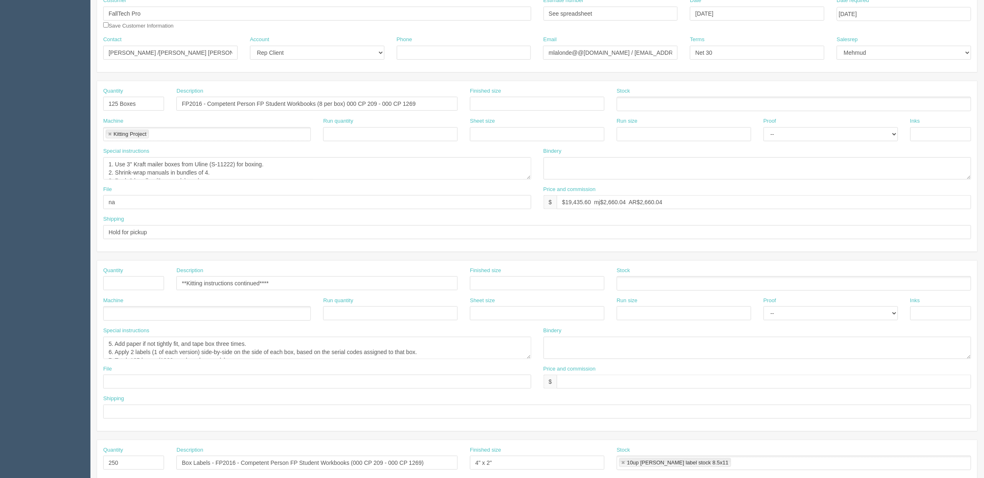
scroll to position [103, 0]
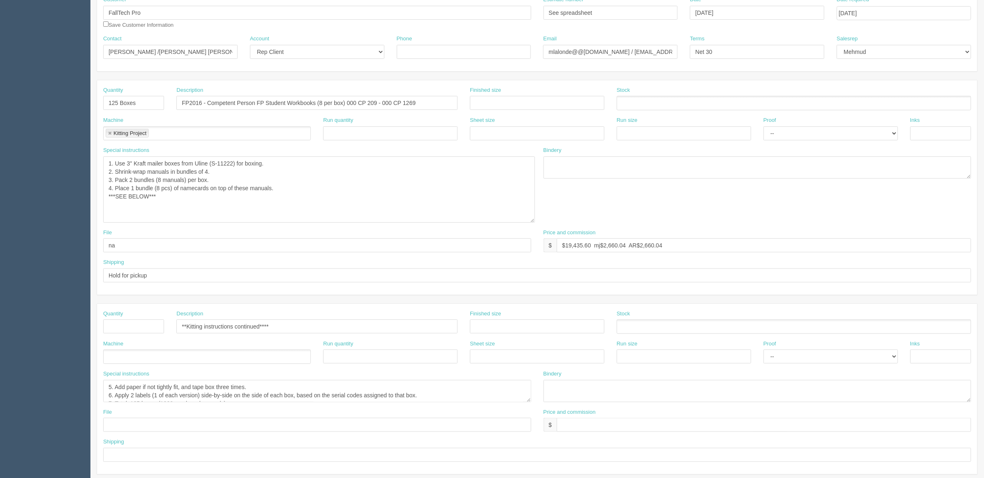
drag, startPoint x: 529, startPoint y: 177, endPoint x: 530, endPoint y: 229, distance: 51.8
click at [531, 223] on textarea "1. Use 3" Kraft mailer boxes from Uline (S-11222) for boxing. 2. Shrink-wrap ma…" at bounding box center [319, 189] width 432 height 66
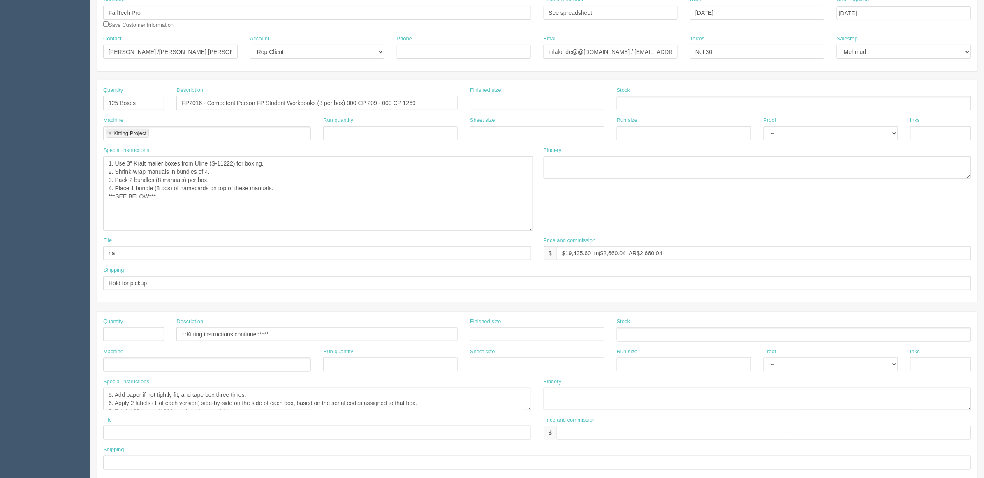
scroll to position [323, 0]
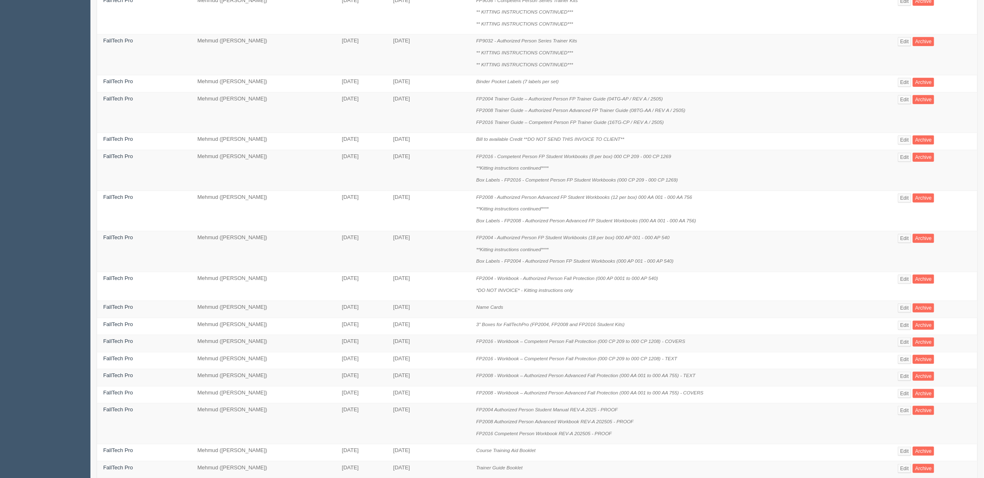
scroll to position [206, 0]
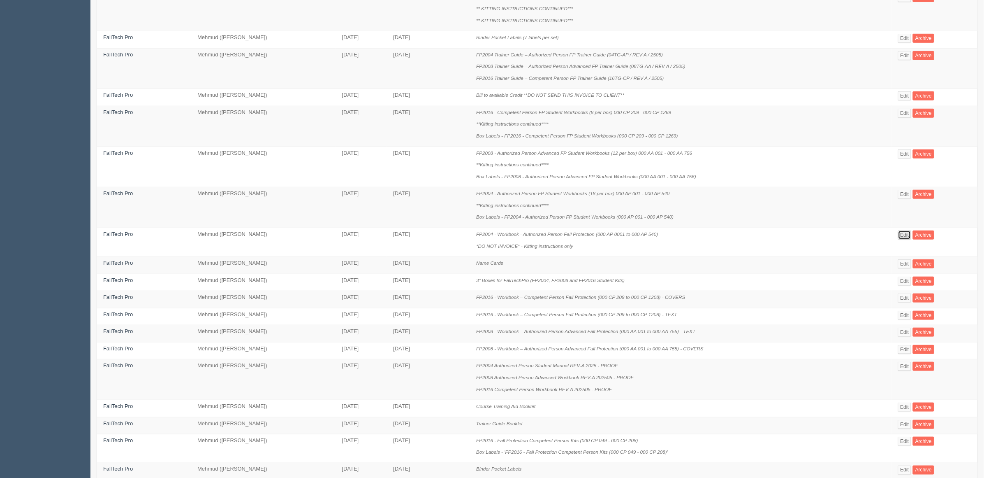
click at [907, 235] on link "Edit" at bounding box center [905, 234] width 14 height 9
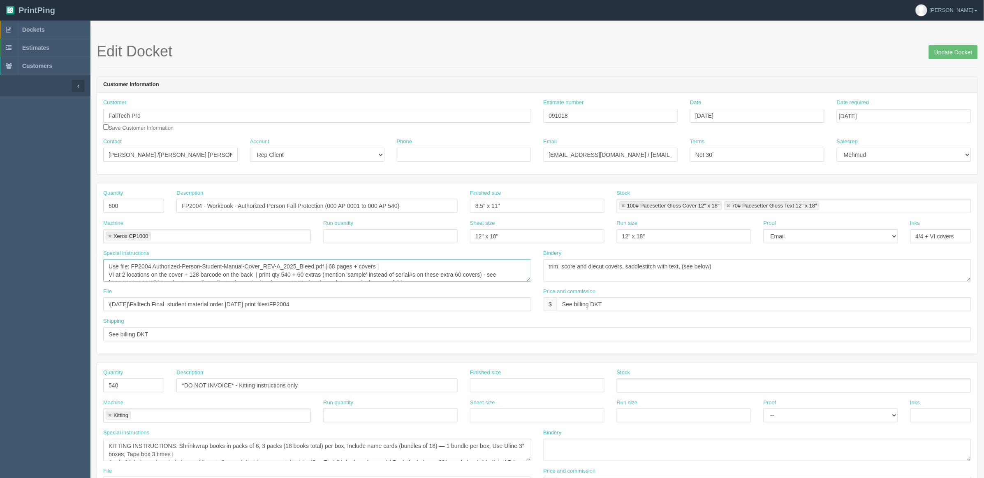
click at [114, 270] on textarea "Use file: FP2004 Authorized-Person-Student-Manual-Cover_REV-A_2025_Bleed.pdf | …" at bounding box center [317, 270] width 428 height 22
click at [365, 267] on textarea "Use file: FP2004 Authorized-Person-Student-Manual-Cover_REV-A_2025_Bleed.pdf | …" at bounding box center [317, 270] width 428 height 22
drag, startPoint x: 107, startPoint y: 269, endPoint x: 260, endPoint y: 272, distance: 152.2
click at [260, 272] on textarea "Use file: FP2004 Authorized-Person-Student-Manual-Cover_REV-A_2025_Bleed.pdf | …" at bounding box center [317, 270] width 428 height 22
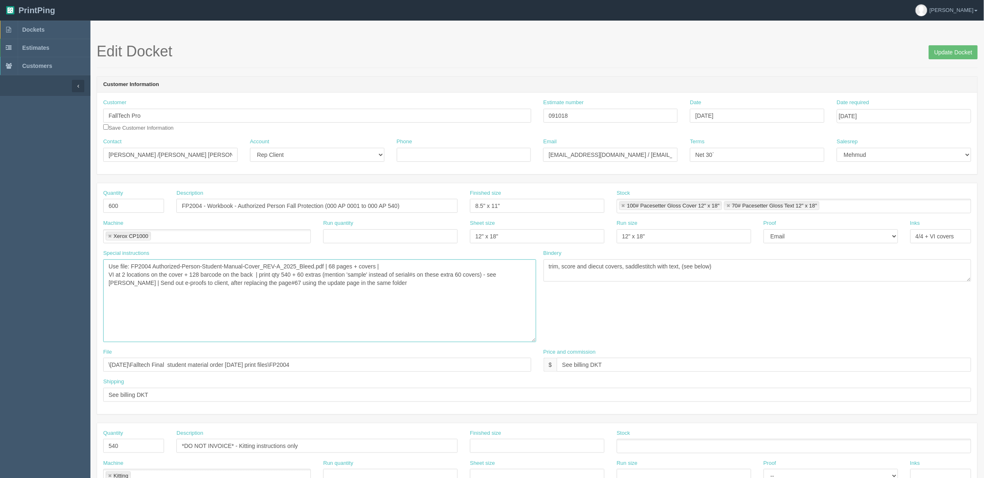
drag, startPoint x: 529, startPoint y: 280, endPoint x: 533, endPoint y: 342, distance: 62.3
click at [533, 342] on textarea "Use file: FP2004 Authorized-Person-Student-Manual-Cover_REV-A_2025_Bleed.pdf | …" at bounding box center [319, 300] width 433 height 83
drag, startPoint x: 113, startPoint y: 282, endPoint x: 377, endPoint y: 287, distance: 263.7
click at [377, 287] on textarea "Use file: FP2004 Authorized-Person-Student-Manual-Cover_REV-A_2025_Bleed.pdf | …" at bounding box center [319, 301] width 433 height 85
click at [209, 292] on textarea "Use file: FP2004 Authorized-Person-Student-Manual-Cover_REV-A_2025_Bleed.pdf | …" at bounding box center [319, 301] width 433 height 85
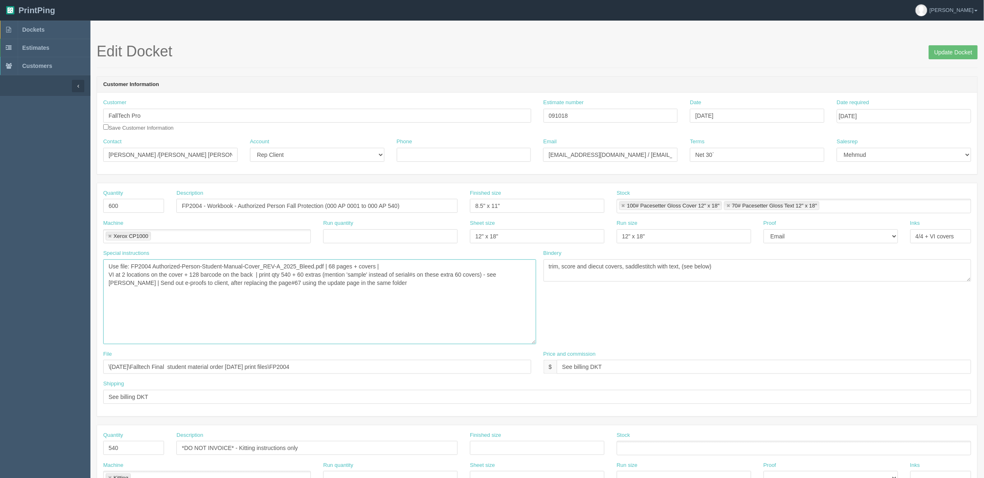
drag, startPoint x: 112, startPoint y: 283, endPoint x: 184, endPoint y: 285, distance: 72.4
click at [184, 285] on textarea "Use file: FP2004 Authorized-Person-Student-Manual-Cover_REV-A_2025_Bleed.pdf | …" at bounding box center [319, 301] width 433 height 85
drag, startPoint x: 754, startPoint y: 268, endPoint x: 379, endPoint y: 287, distance: 375.2
click at [379, 287] on div "Special instructions Use file: FP2004 Authorized-Person-Student-Manual-Cover_RE…" at bounding box center [537, 299] width 881 height 101
click at [760, 262] on textarea "trim, score and diecut covers, saddlestitch with text, (see below)" at bounding box center [758, 270] width 428 height 22
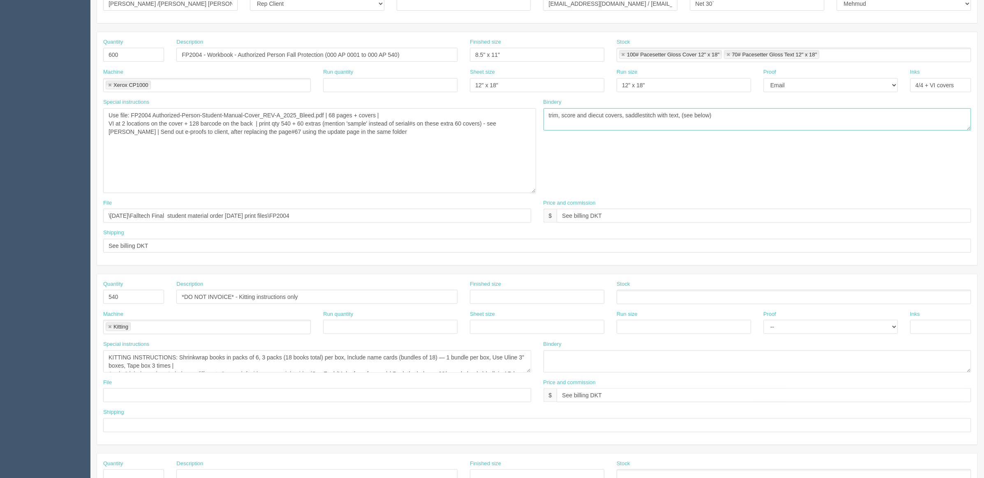
scroll to position [154, 0]
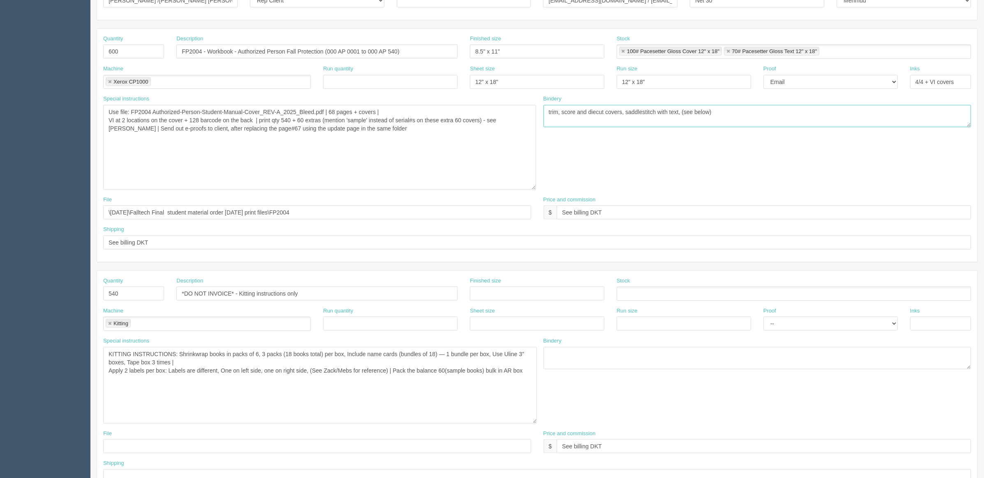
drag, startPoint x: 530, startPoint y: 368, endPoint x: 536, endPoint y: 427, distance: 58.7
click at [536, 423] on textarea "KITTING INSTRUCTIONS: Shrinkwrap books in packs of 6, 3 packs (18 books total) …" at bounding box center [320, 385] width 434 height 77
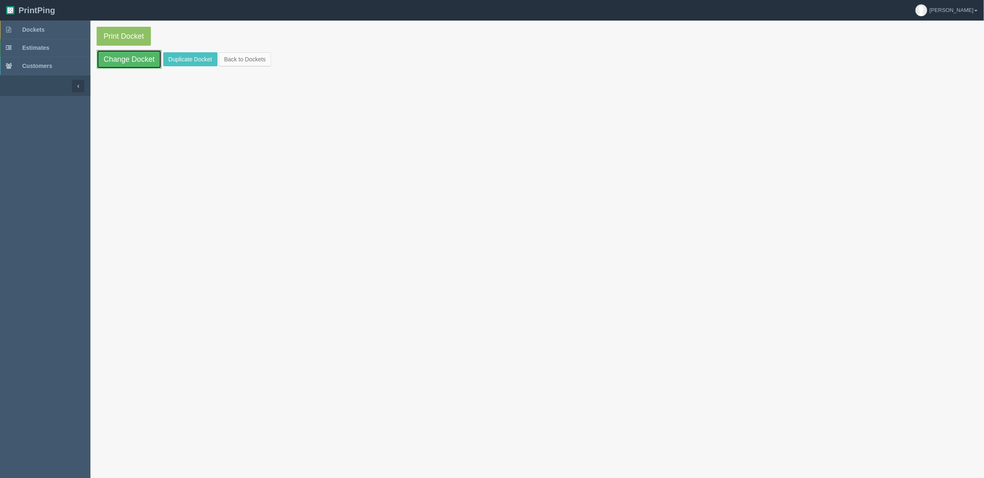
click at [147, 62] on link "Change Docket" at bounding box center [129, 59] width 65 height 19
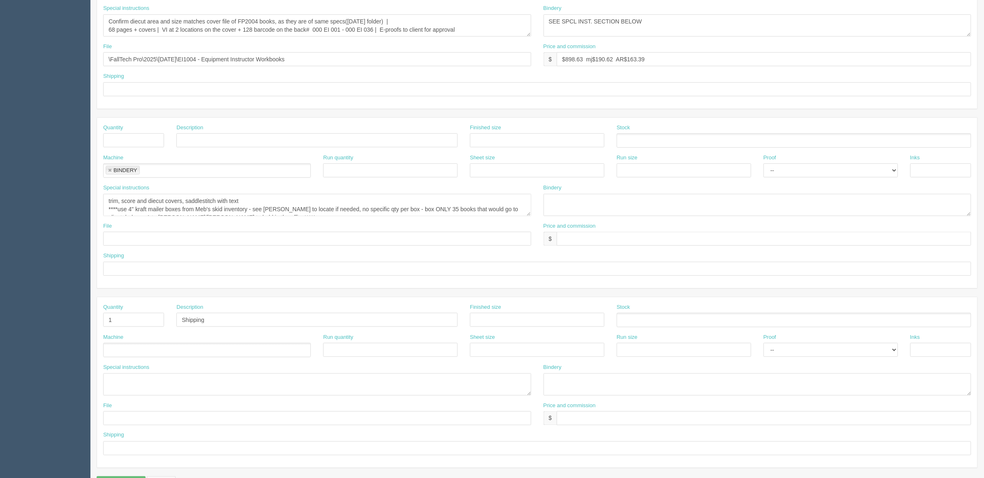
scroll to position [272, 0]
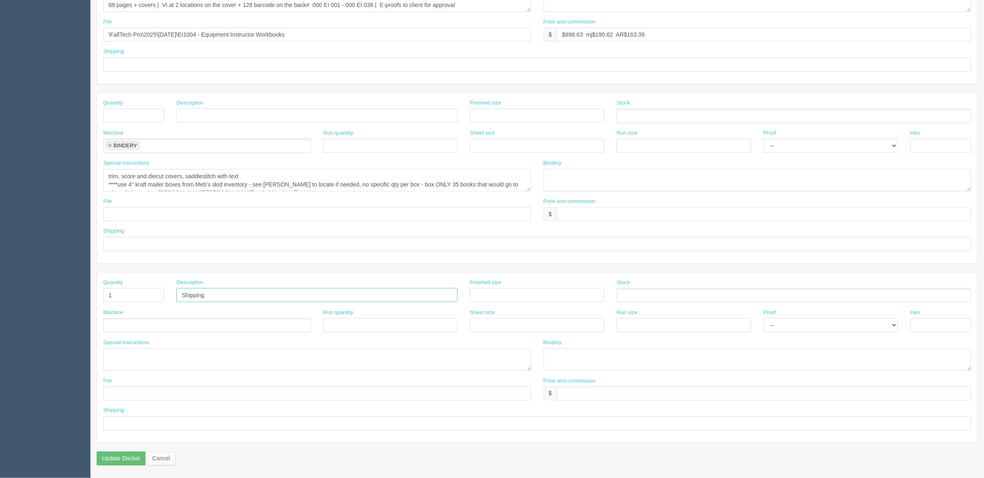
click at [230, 297] on input "Shipping" at bounding box center [316, 295] width 281 height 14
type input "Shipping (to [US_STATE])"
click at [223, 353] on textarea at bounding box center [317, 359] width 428 height 22
paste textarea "HSE Defense Attn: [PERSON_NAME] [STREET_ADDRESS] 361.244.9410"
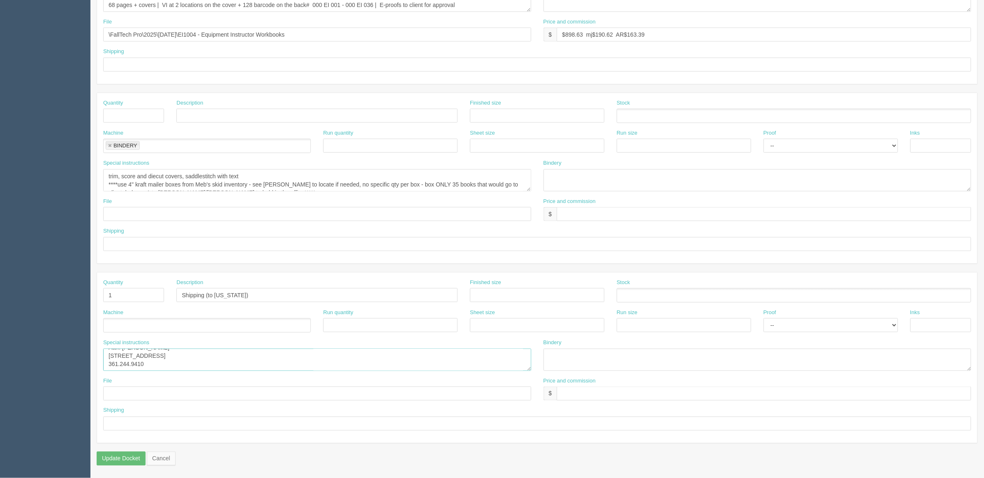
type textarea "HSE Defense Attn: [PERSON_NAME] [STREET_ADDRESS] 361.244.9410"
click at [138, 325] on ul at bounding box center [207, 325] width 208 height 14
type input "Shipping"
click at [157, 423] on input "text" at bounding box center [537, 423] width 868 height 14
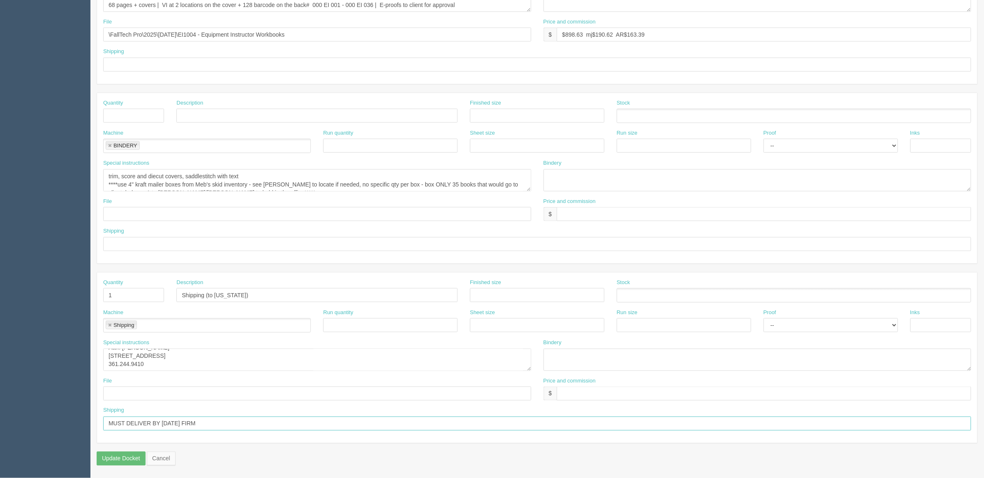
scroll to position [0, 0]
drag, startPoint x: 530, startPoint y: 367, endPoint x: 536, endPoint y: 443, distance: 75.9
click at [535, 436] on textarea "HSE Defense Attn: JP Rodriguez 2121 Paradise Point La Marque, TX 77568 361.244.…" at bounding box center [319, 391] width 432 height 90
type input "MUST DELIVER BY September 5th FIRM"
click at [171, 352] on textarea "HSE Defense Attn: JP Rodriguez 2121 Paradise Point La Marque, TX 77568 361.244.…" at bounding box center [320, 394] width 434 height 97
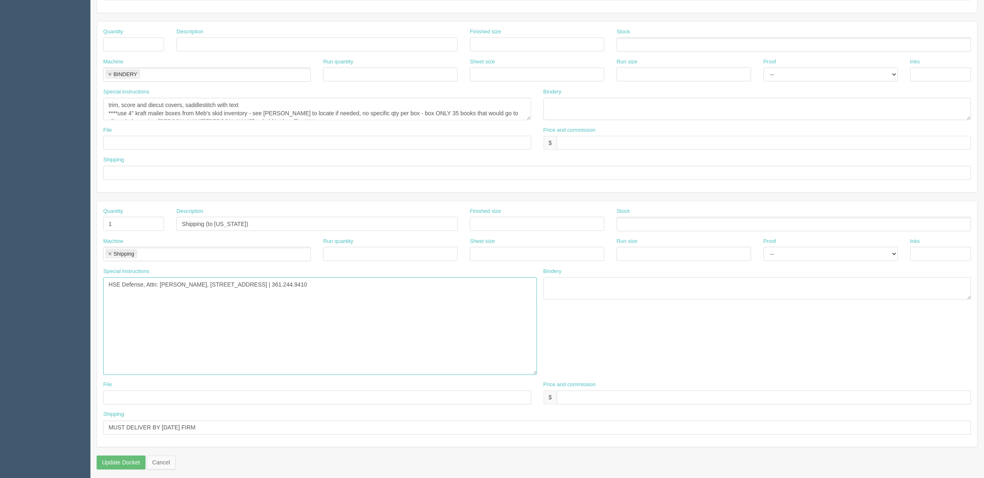
scroll to position [347, 0]
type textarea "HSE Defense, Attn: JP Rodriguez, 2121 Paradise Point, La Marque, TX 77568 | 361…"
click at [233, 421] on input "MUST DELIVER BY September 5th FIRM" at bounding box center [537, 423] width 868 height 14
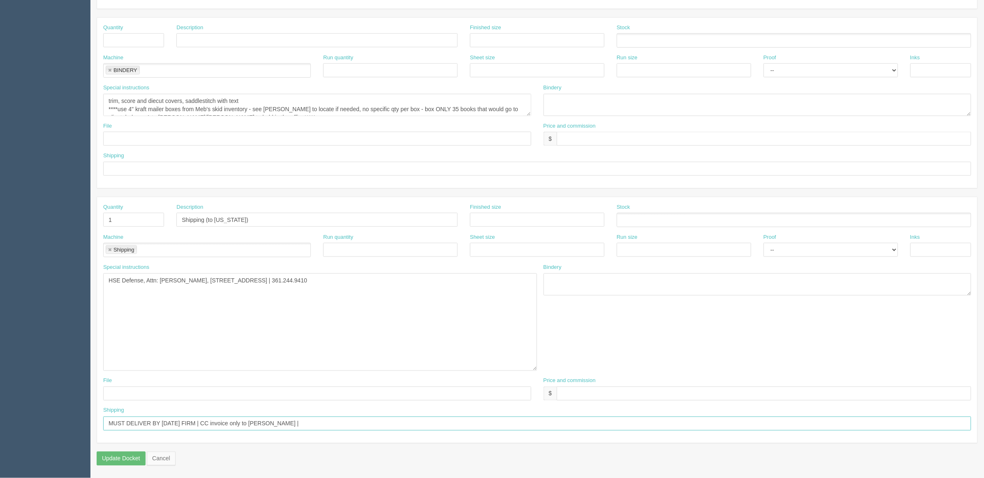
click at [260, 424] on input "MUST DELIVER BY September 5th FIRM | CC invoice only to Marty |" at bounding box center [537, 423] width 868 height 14
type input "MUST DELIVER BY [DATE] FIRM | ***CC invoice and tracking ONLY to [PERSON_NAME]*…"
click at [618, 393] on input "text" at bounding box center [764, 393] width 415 height 14
click at [572, 395] on input "$_______ mj$0 AR$________" at bounding box center [764, 393] width 415 height 14
type input "$_____________ mj$0 AR$___________"
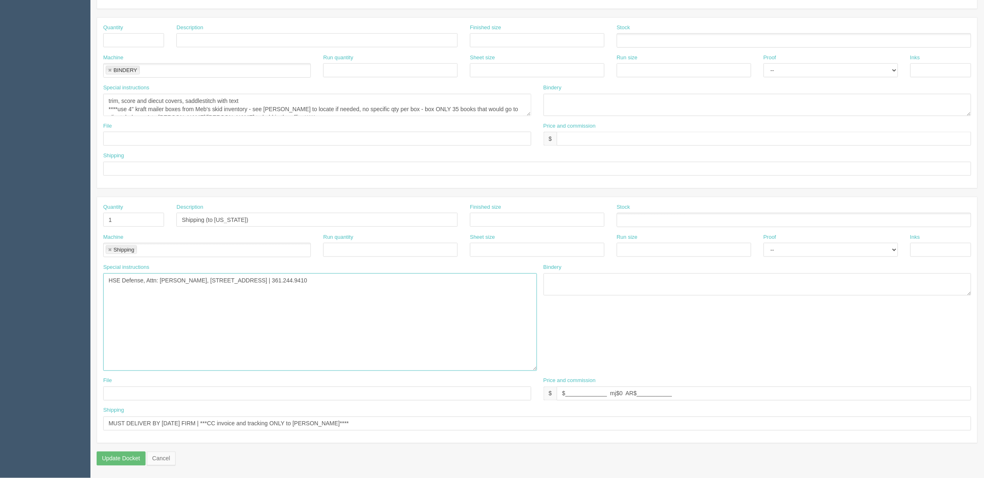
click at [389, 280] on textarea "HSE Defense, Attn: JP Rodriguez, 2121 Paradise Point, La Marque, TX 77568 | 361…" at bounding box center [320, 321] width 434 height 97
click at [424, 287] on textarea "HSE Defense, Attn: JP Rodriguez, 2121 Paradise Point, La Marque, TX 77568 | 361…" at bounding box center [320, 321] width 434 height 97
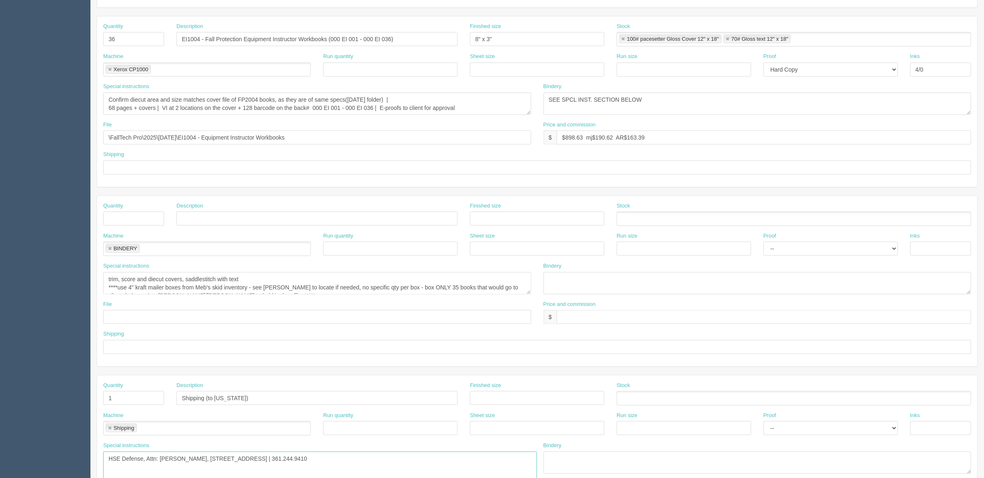
scroll to position [0, 0]
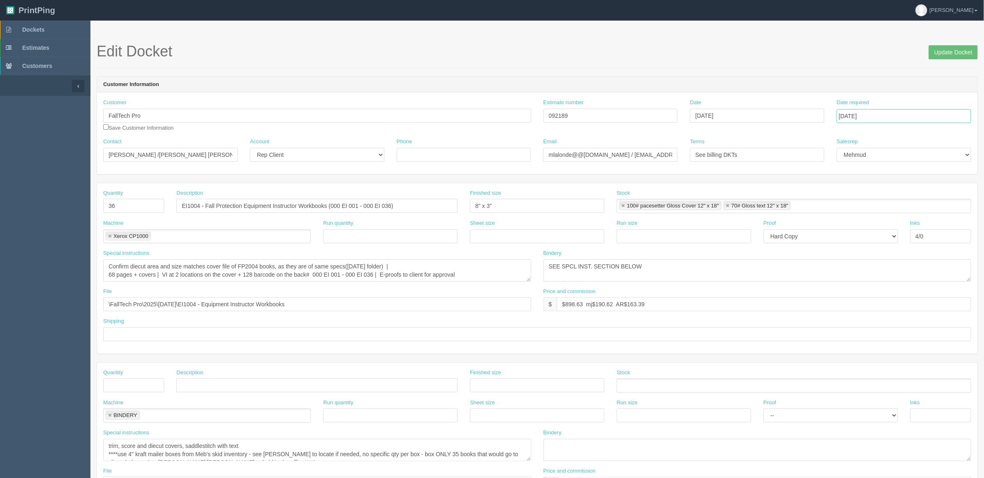
click at [925, 110] on input "[DATE]" at bounding box center [904, 116] width 134 height 14
type input "September 1, 2025"
click at [689, 65] on div "Edit Docket Update Docket" at bounding box center [537, 55] width 881 height 25
click at [801, 240] on select "-- Email Hard Copy" at bounding box center [831, 236] width 134 height 14
select select "Email"
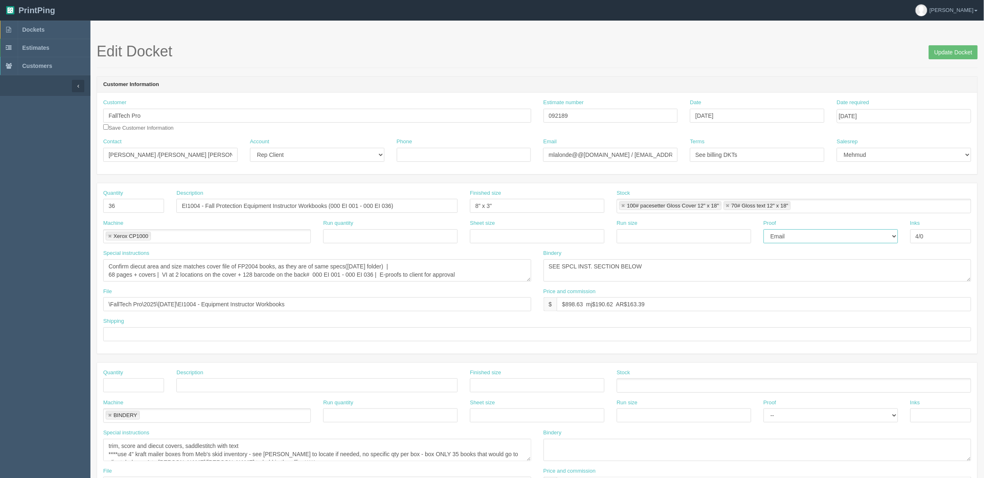
click at [764, 229] on select "-- Email Hard Copy" at bounding box center [831, 236] width 134 height 14
drag, startPoint x: 948, startPoint y: 239, endPoint x: 657, endPoint y: 232, distance: 291.7
click at [665, 236] on div "Machine Xerox CP1000 Xerox CP1000 Run quantity Sheet size Run size Proof -- Ema…" at bounding box center [537, 234] width 881 height 30
type input "4/4 + VI Covers"
click at [544, 235] on input "text" at bounding box center [537, 236] width 134 height 14
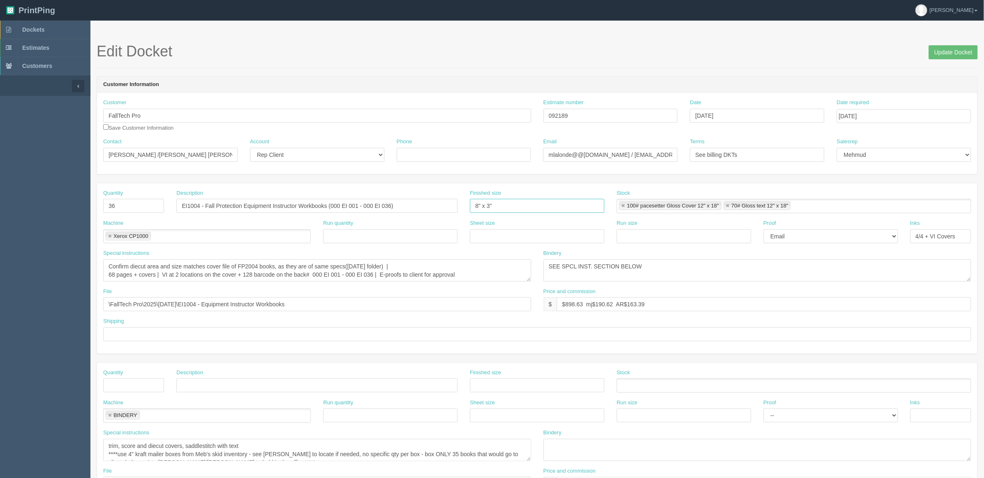
drag, startPoint x: 504, startPoint y: 208, endPoint x: 197, endPoint y: 202, distance: 306.9
click at [225, 202] on div "Quantity 36 Description EI1004 - Fall Protection Equipment Instructor Workbooks…" at bounding box center [537, 204] width 881 height 30
type input "8.5" x 11""
click at [525, 236] on input "text" at bounding box center [537, 236] width 134 height 14
type input "12" x 18""
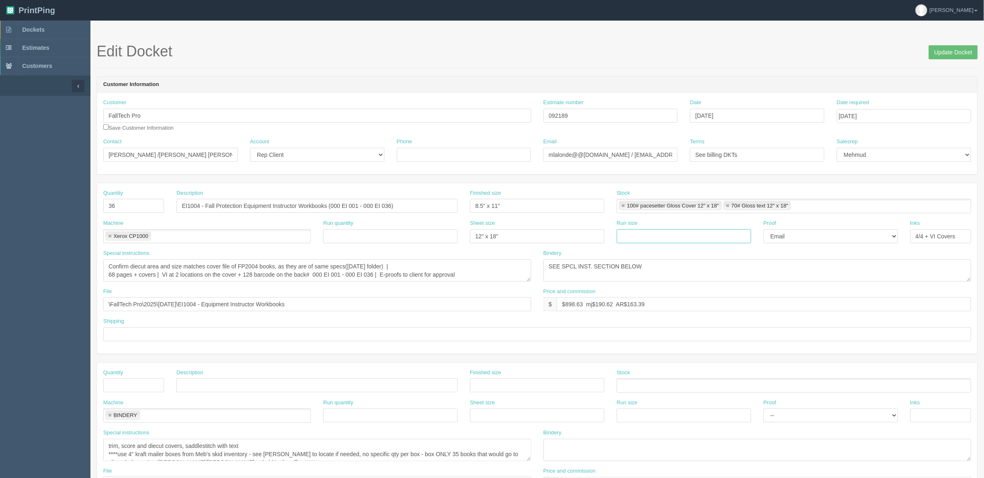
paste input "12" x 18""
type input "12" x 18""
click at [480, 268] on textarea "Confirm diecut area and size matches cover file of FP2004 books, as they are of…" at bounding box center [317, 270] width 428 height 22
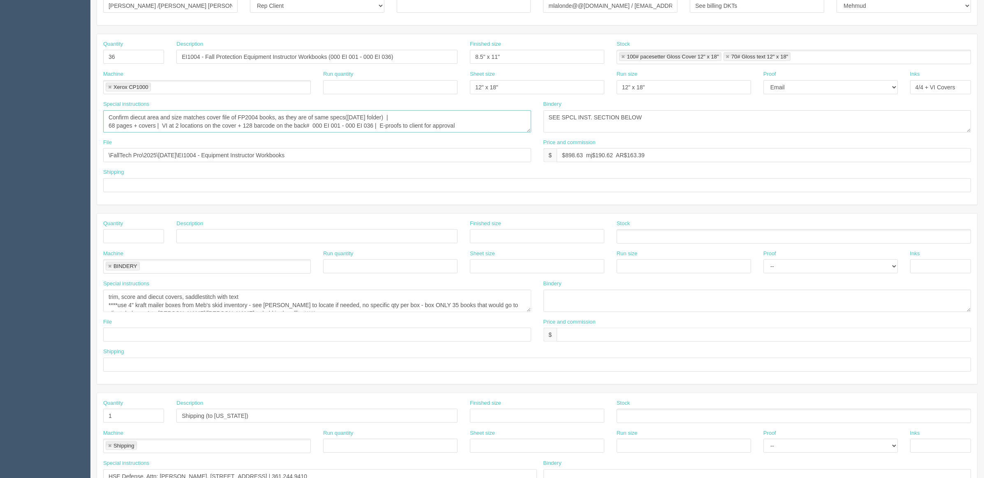
scroll to position [154, 0]
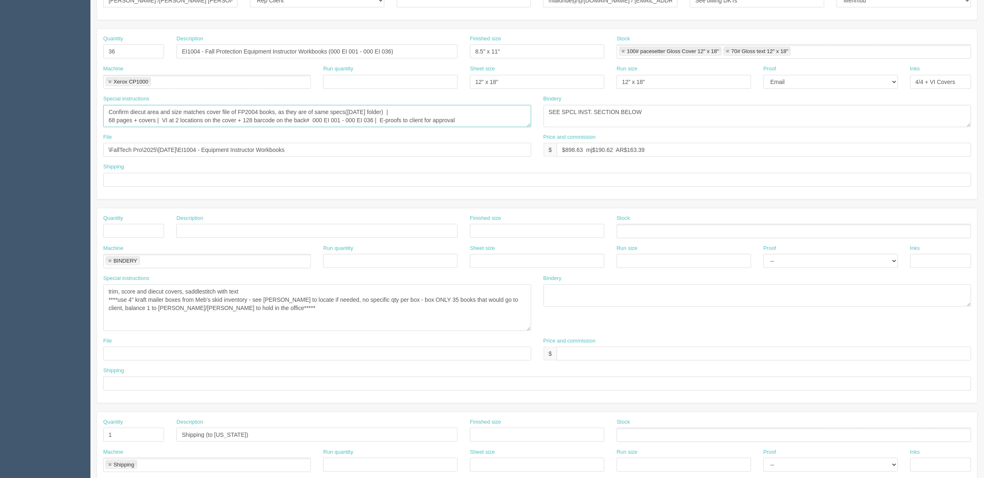
drag, startPoint x: 529, startPoint y: 306, endPoint x: 529, endPoint y: 330, distance: 24.7
click at [529, 330] on textarea "trim, score and diecut covers, saddlestitch with text ****use 4" kraft mailer b…" at bounding box center [317, 307] width 428 height 46
click at [256, 309] on textarea "trim, score and diecut covers, saddlestitch with text ****use 4" kraft mailer b…" at bounding box center [317, 307] width 428 height 46
click at [259, 309] on textarea "trim, score and diecut covers, saddlestitch with text ****use 4" kraft mailer b…" at bounding box center [317, 307] width 428 height 46
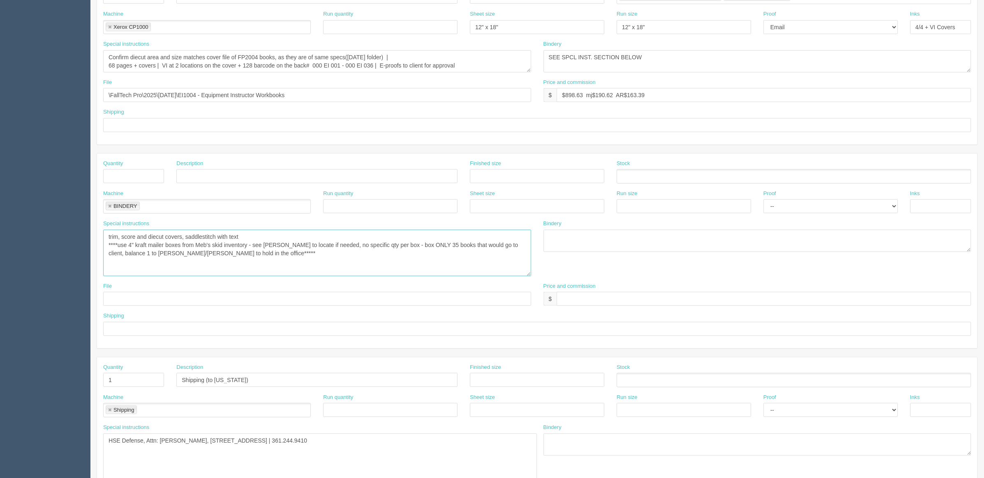
scroll to position [371, 0]
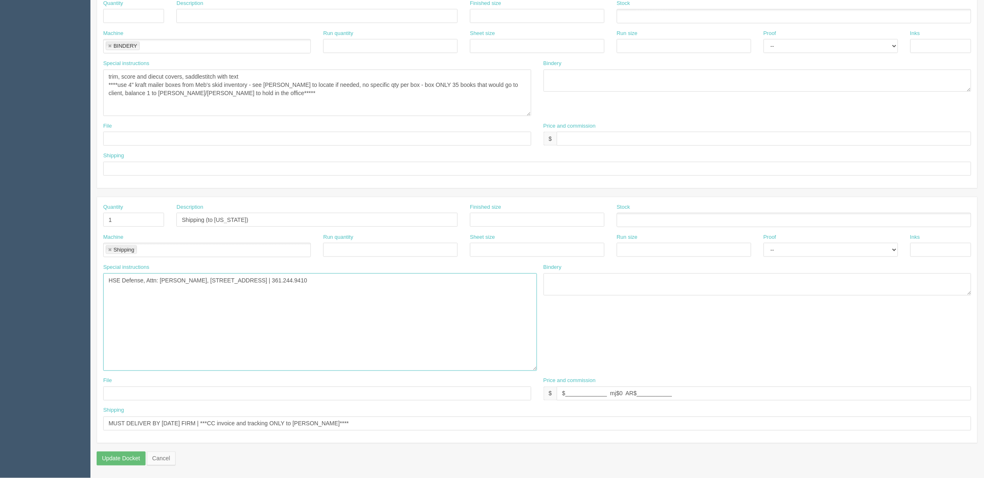
click at [383, 283] on textarea "HSE Defense, Attn: JP Rodriguez, 2121 Paradise Point, La Marque, TX 77568 | 361…" at bounding box center [320, 321] width 434 height 97
click at [108, 275] on textarea "HSE Defense, Attn: JP Rodriguez, 2121 Paradise Point, La Marque, TX 77568 | 361…" at bounding box center [320, 321] width 434 height 97
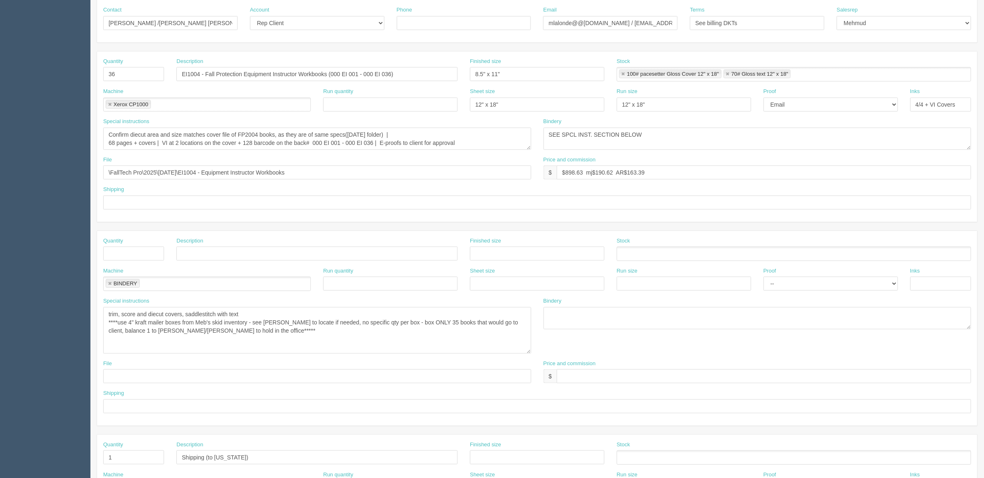
scroll to position [0, 0]
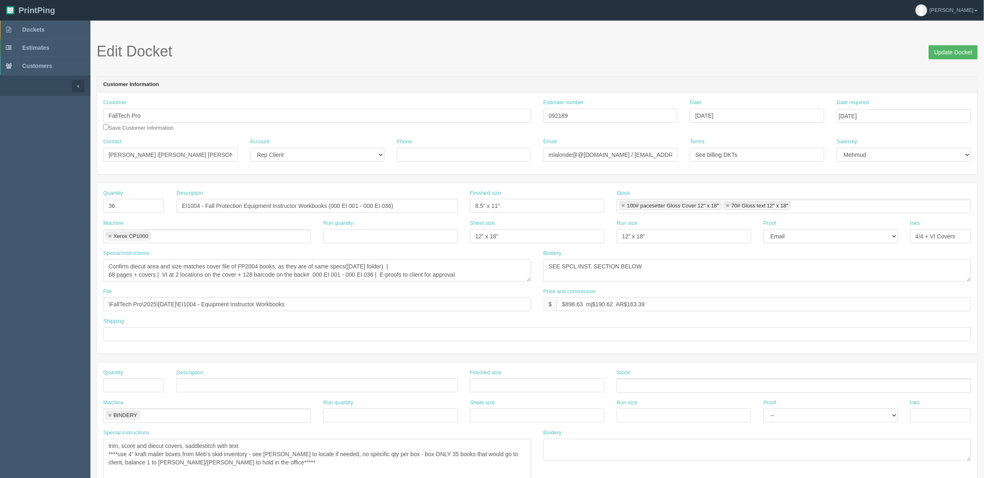
type textarea "only 35 books going to client - one copy to Zack | HSE Defense, Attn: JP Rodrig…"
click at [939, 46] on input "Update Docket" at bounding box center [953, 52] width 49 height 14
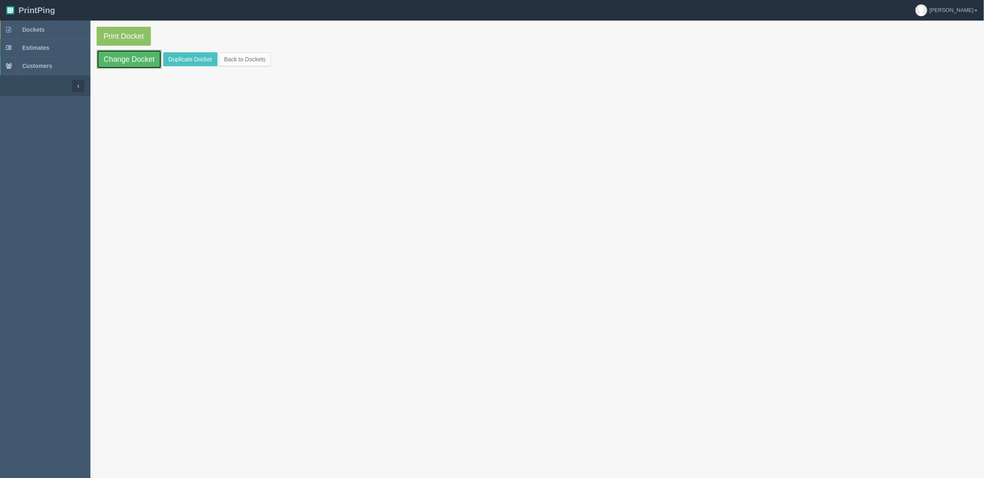
click at [132, 58] on link "Change Docket" at bounding box center [129, 59] width 65 height 19
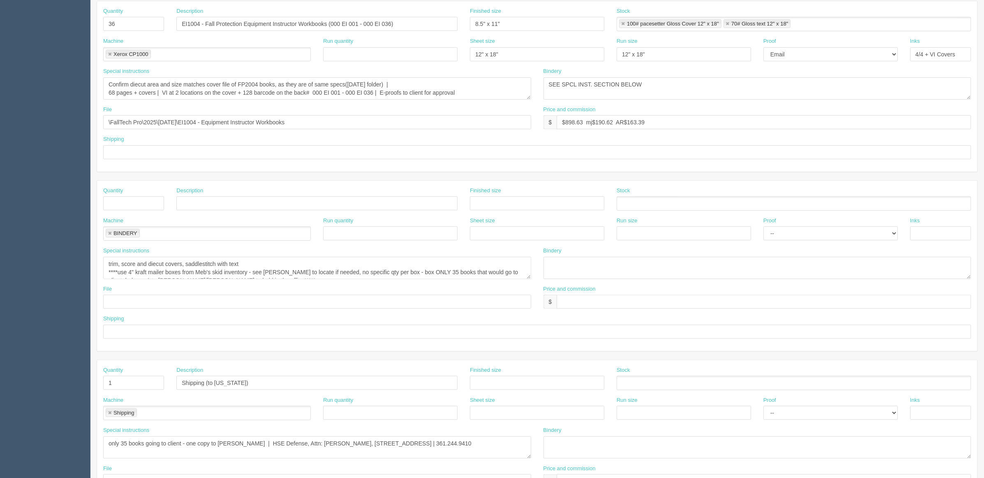
scroll to position [272, 0]
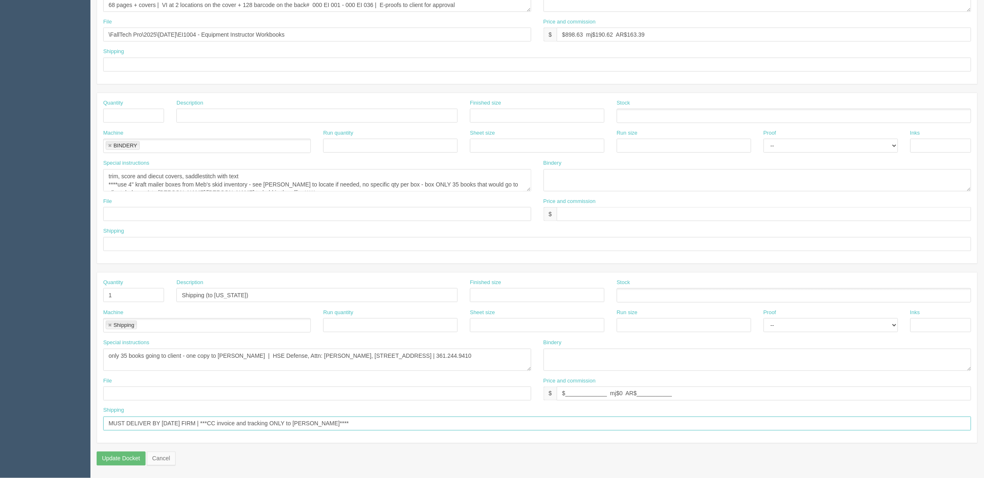
drag, startPoint x: 263, startPoint y: 425, endPoint x: 382, endPoint y: 445, distance: 120.1
click at [267, 424] on input "MUST DELIVER BY [DATE] FIRM | ***CC invoice and tracking ONLY to [PERSON_NAME]*…" at bounding box center [537, 423] width 868 height 14
click at [517, 427] on input "MUST DELIVER BY [DATE] FIRM | ***CC ONLY tracking to [PERSON_NAME]**** | Invoic…" at bounding box center [537, 423] width 868 height 14
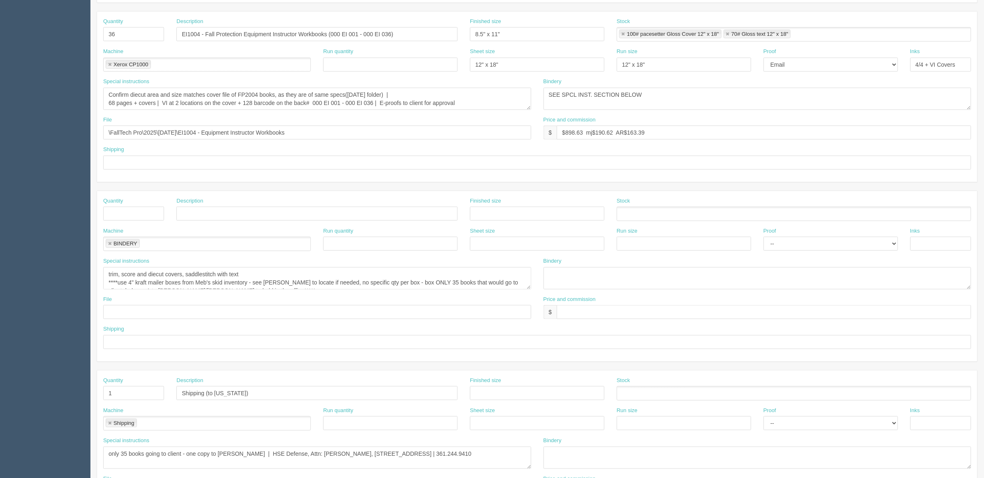
scroll to position [169, 0]
type input "MUST DELIVER BY [DATE] FIRM | ***CC ONLY tracking to [PERSON_NAME]**** | Invoic…"
click at [141, 168] on input "text" at bounding box center [537, 165] width 868 height 14
click at [186, 163] on input "DO NOT INVOICE when ready - SEE [PERSON_NAME]" at bounding box center [537, 165] width 868 height 14
click at [106, 163] on input "DO NOT INVOICE WHEN READY - SEE [PERSON_NAME]" at bounding box center [537, 165] width 868 height 14
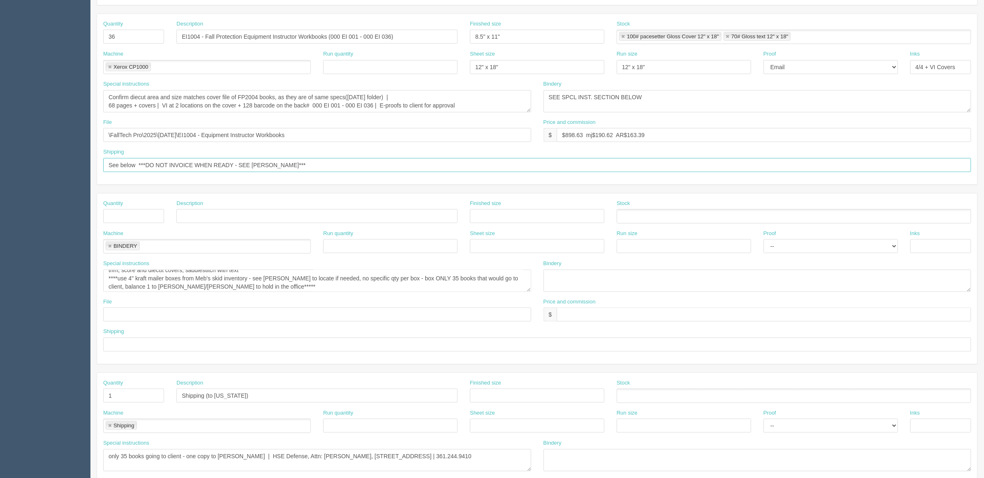
scroll to position [8, 0]
click at [107, 163] on input "See below ***DO NOT INVOICE WHEN READY - SEE [PERSON_NAME]***" at bounding box center [537, 165] width 868 height 14
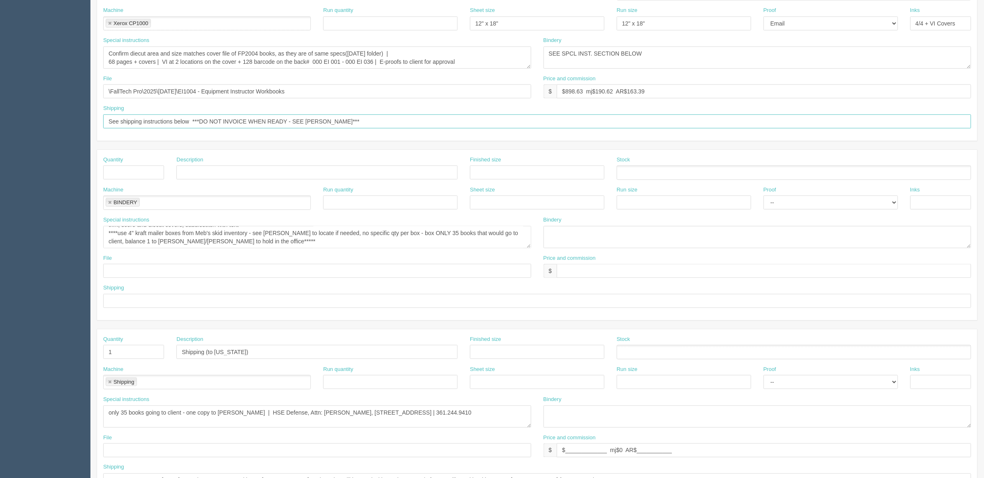
scroll to position [272, 0]
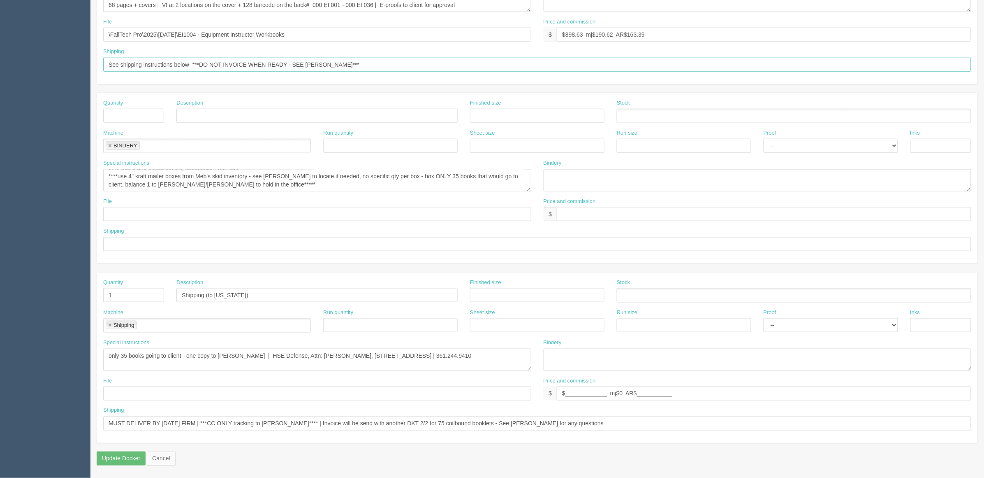
type input "See shipping instructions below ***DO NOT INVOICE WHEN READY - SEE [PERSON_NAME…"
click at [411, 424] on input "MUST DELIVER BY [DATE] FIRM | ***CC ONLY tracking to [PERSON_NAME]**** | Invoic…" at bounding box center [537, 423] width 868 height 14
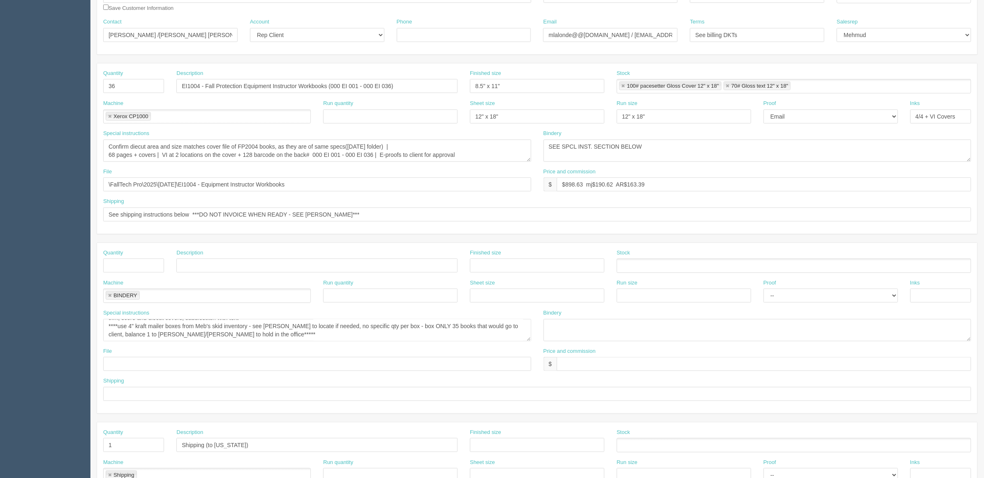
scroll to position [220, 0]
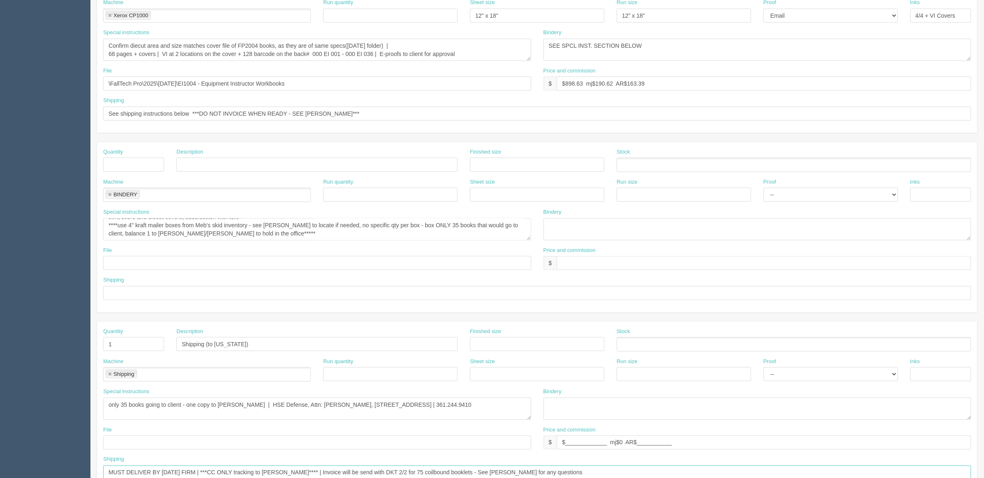
type input "MUST DELIVER BY [DATE] FIRM | ***CC ONLY tracking to [PERSON_NAME]**** | Invoic…"
click at [607, 262] on input "text" at bounding box center [764, 263] width 415 height 14
type input "$NA"
click at [232, 167] on input "text" at bounding box center [316, 165] width 281 height 14
drag, startPoint x: 271, startPoint y: 162, endPoint x: 544, endPoint y: 136, distance: 274.3
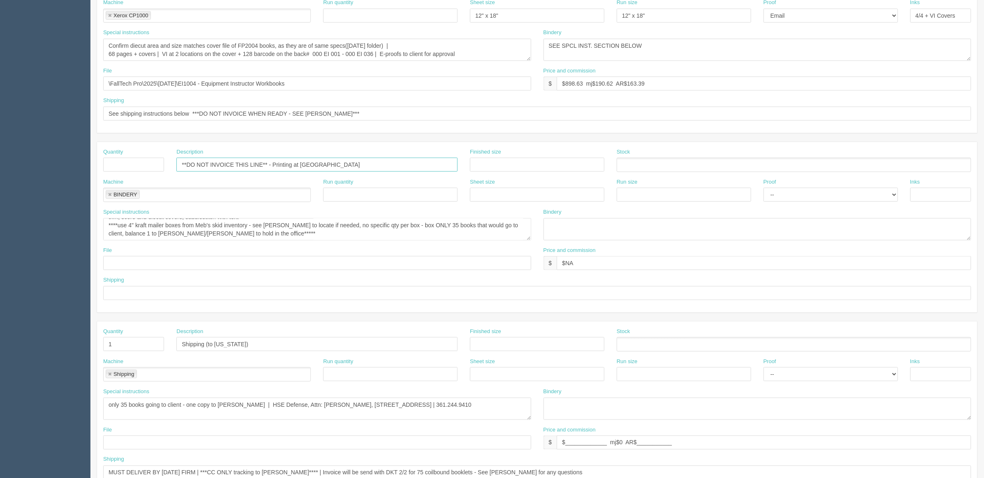
click at [543, 137] on div "Quantity 36 Description EI1004 - Fall Protection Equipment Instructor Workbooks…" at bounding box center [537, 227] width 881 height 530
click at [262, 163] on input "**DO NOT INVOICE THIS LINE**" at bounding box center [316, 165] width 281 height 14
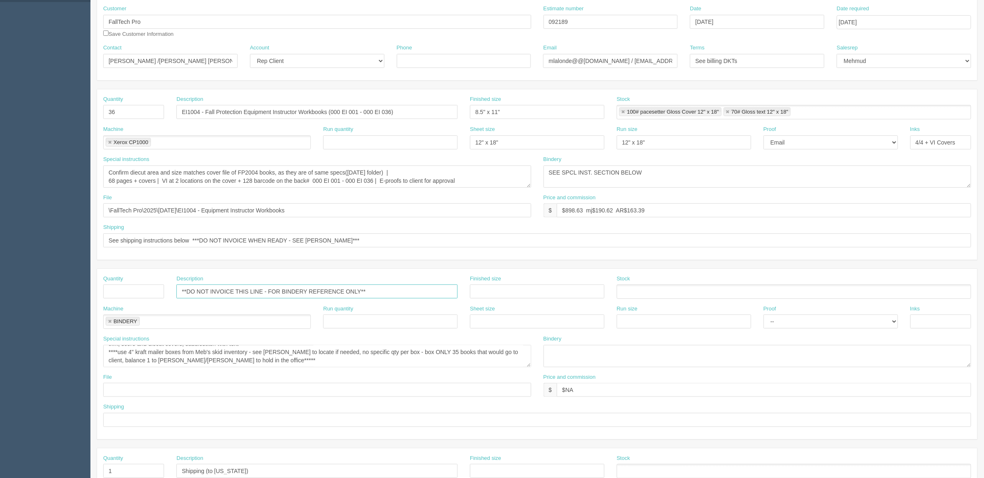
scroll to position [0, 0]
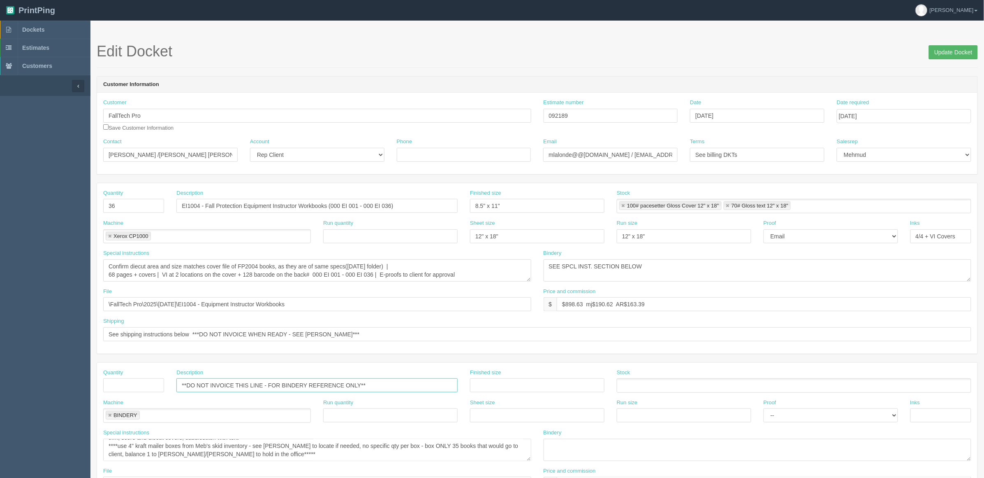
type input "**DO NOT INVOICE THIS LINE - FOR BINDERY REFERENCE ONLY**"
click at [943, 48] on input "Update Docket" at bounding box center [953, 52] width 49 height 14
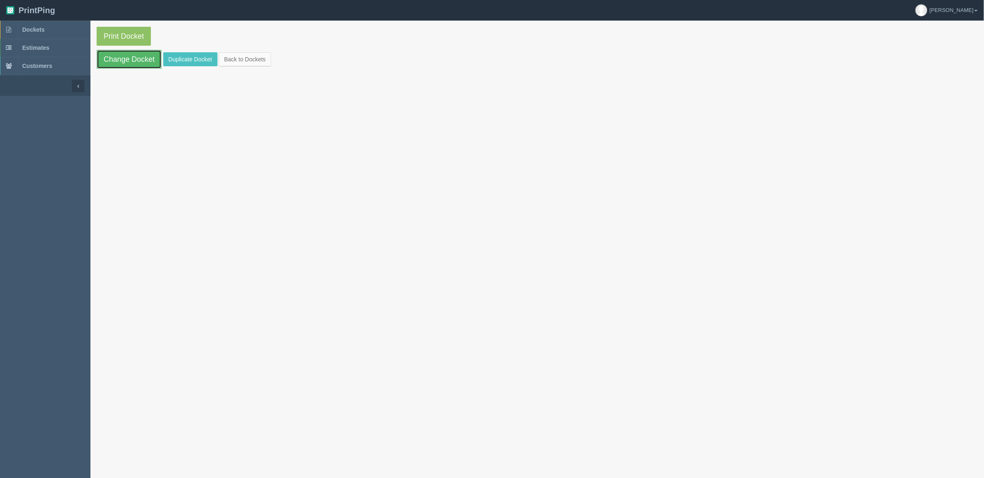
click at [132, 62] on link "Change Docket" at bounding box center [129, 59] width 65 height 19
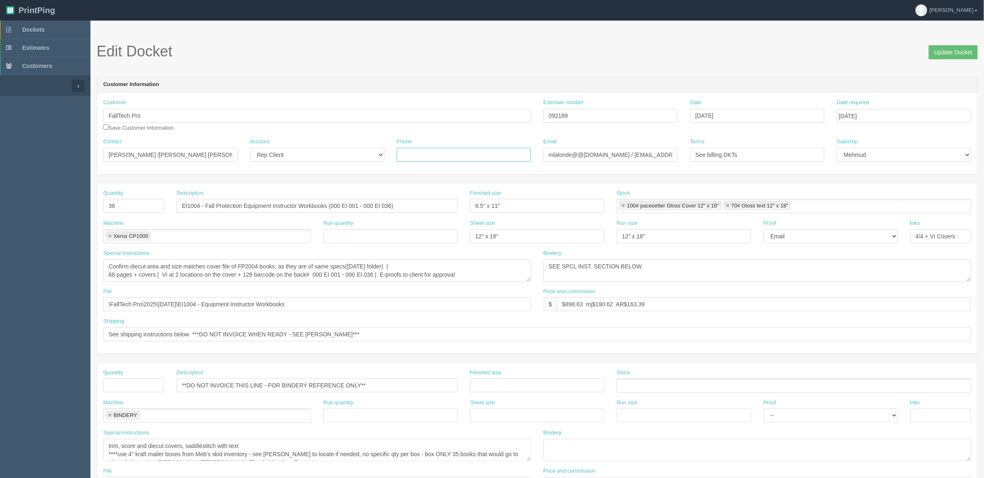
drag, startPoint x: 424, startPoint y: 154, endPoint x: 899, endPoint y: 62, distance: 484.3
click at [424, 153] on input "Phone" at bounding box center [464, 155] width 134 height 14
paste input "Cell: [PHONE_NUMBER]"
type input "Cell: [PHONE_NUMBER]"
click at [943, 51] on input "Update Docket" at bounding box center [953, 52] width 49 height 14
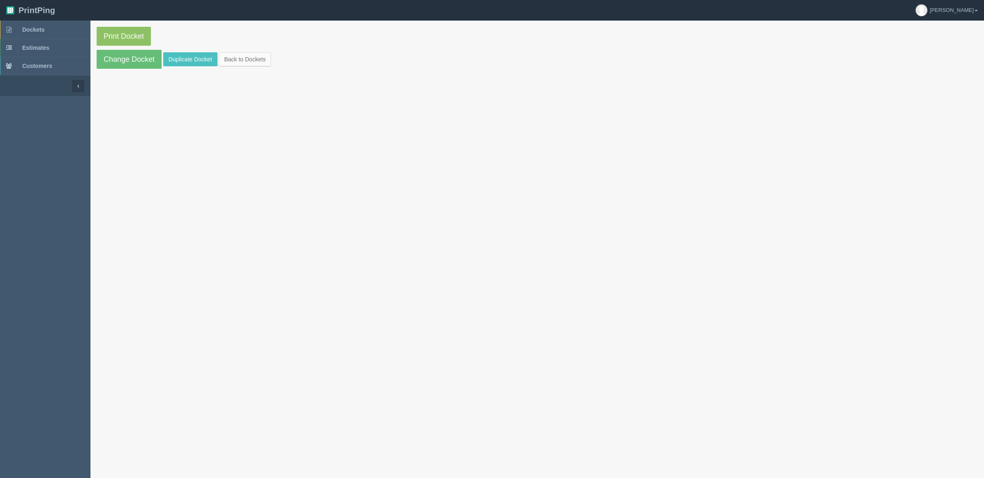
click at [59, 31] on link "Dockets" at bounding box center [45, 30] width 90 height 18
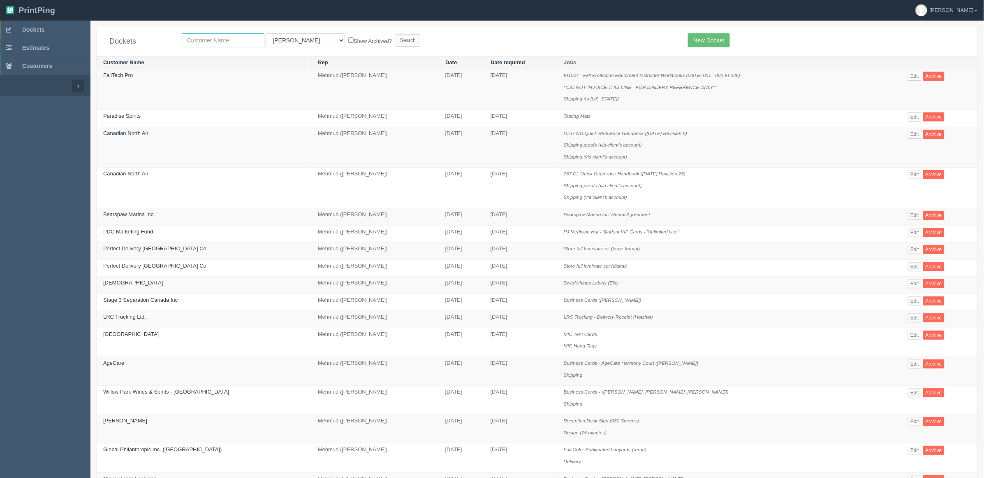
click at [215, 42] on input "text" at bounding box center [223, 40] width 83 height 14
type input "fall protection"
click at [396, 34] on input "Search" at bounding box center [408, 40] width 25 height 12
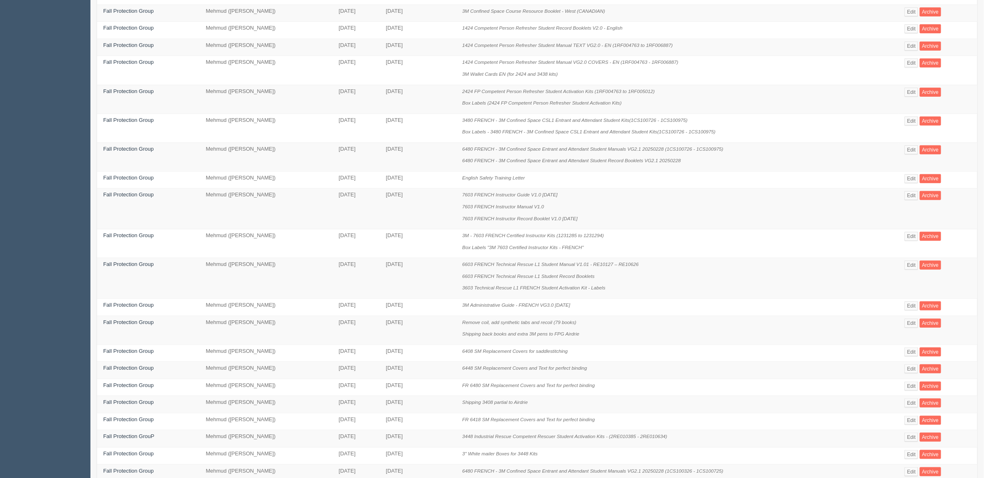
scroll to position [227, 0]
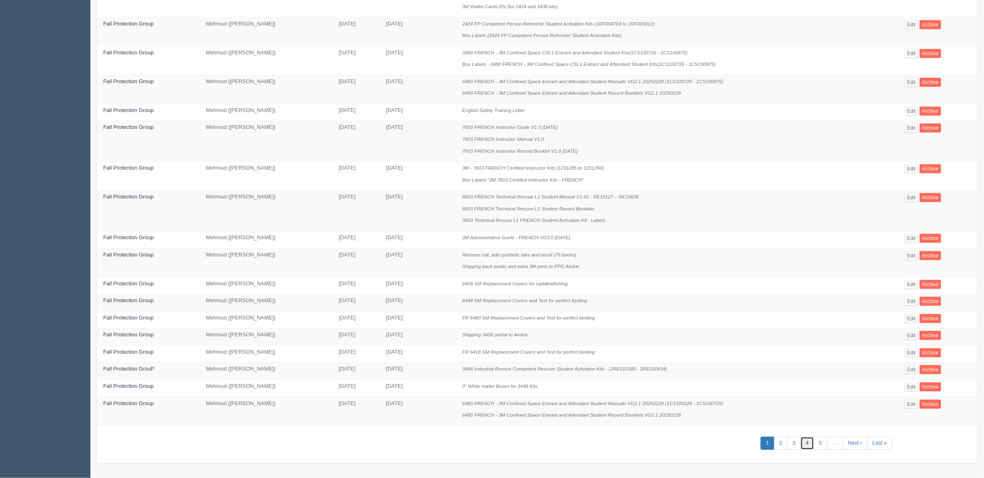
click at [808, 442] on link "4" at bounding box center [808, 443] width 14 height 14
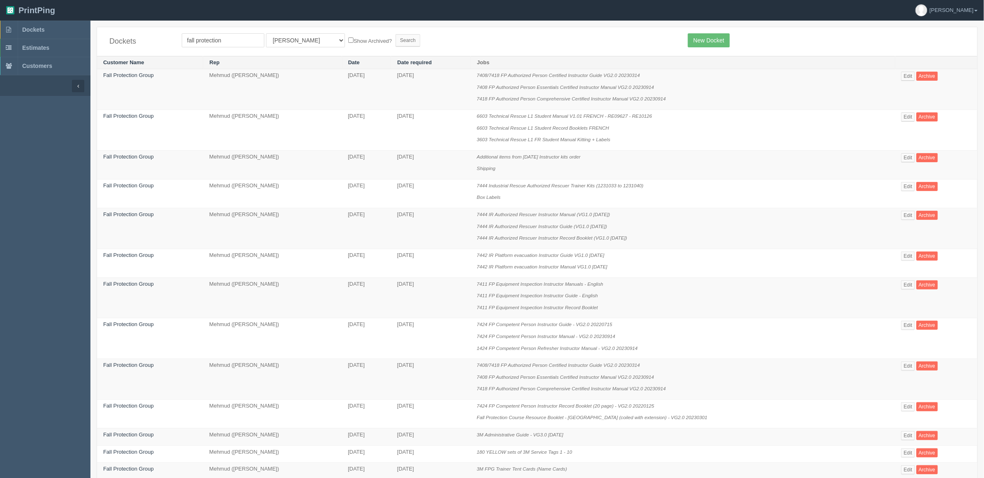
scroll to position [249, 0]
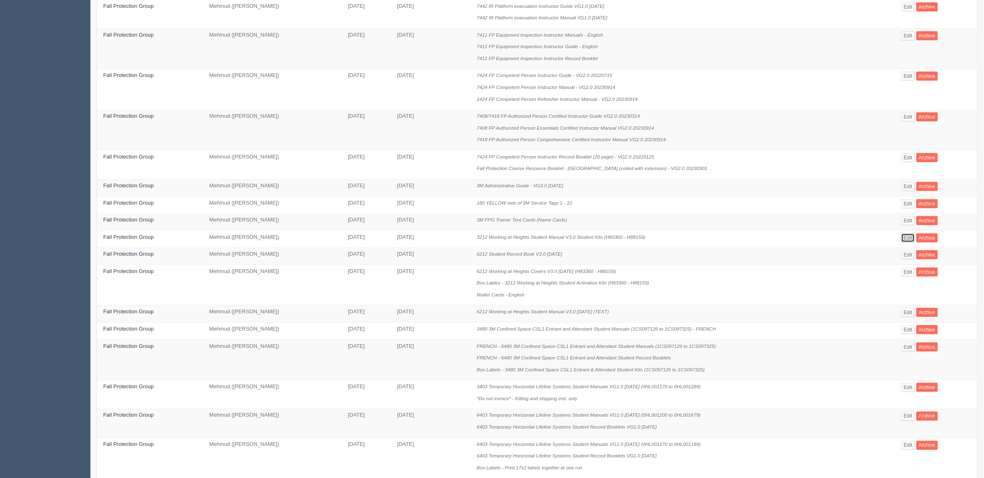
click at [910, 241] on link "Edit" at bounding box center [909, 237] width 14 height 9
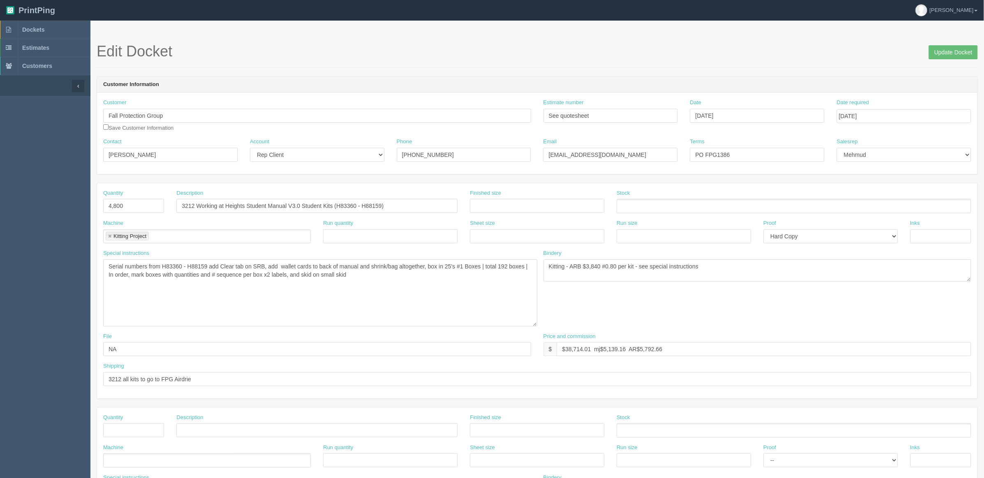
drag, startPoint x: 531, startPoint y: 281, endPoint x: 537, endPoint y: 327, distance: 46.9
click at [537, 326] on textarea "Serial numbers from H83360 - H88159 add Clear tab on SRB, add wallet cards to b…" at bounding box center [320, 292] width 434 height 67
click at [453, 303] on textarea "Serial numbers from H83360 - H88159 add Clear tab on SRB, add wallet cards to b…" at bounding box center [320, 293] width 434 height 69
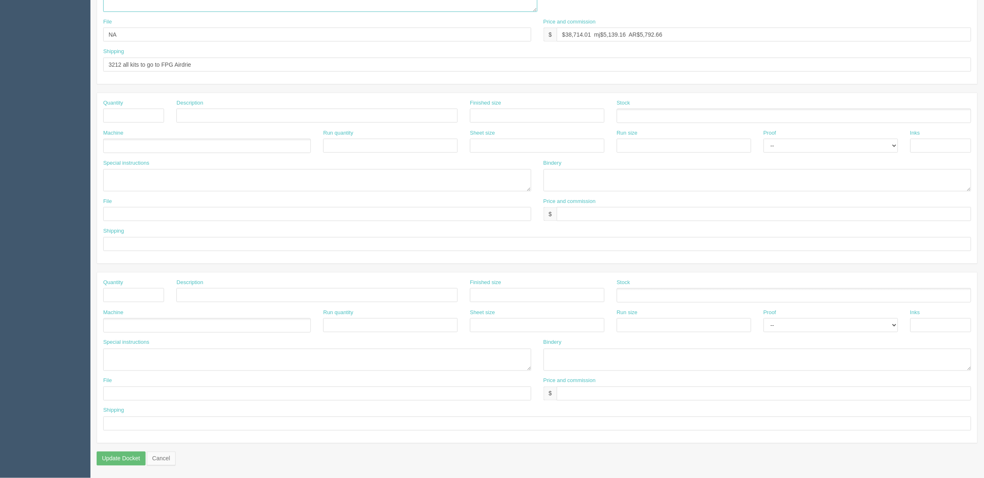
scroll to position [318, 0]
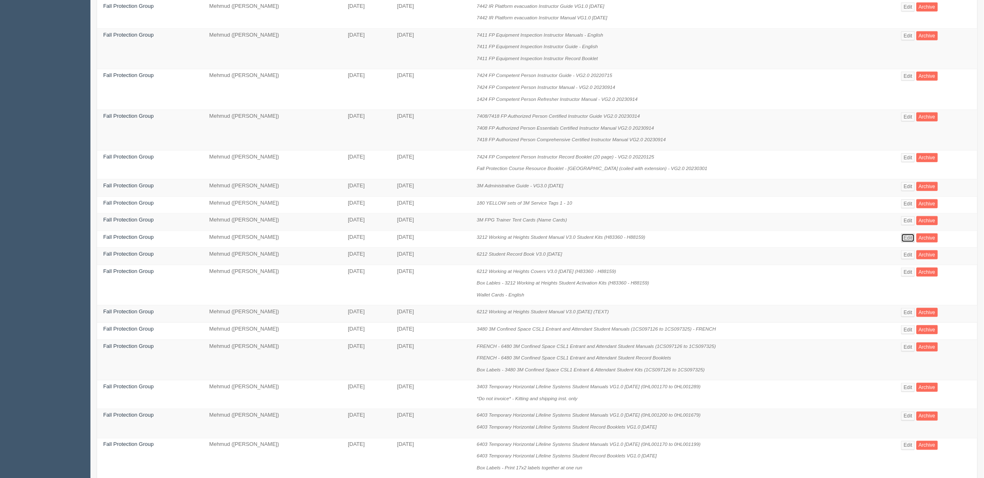
click at [905, 240] on link "Edit" at bounding box center [909, 237] width 14 height 9
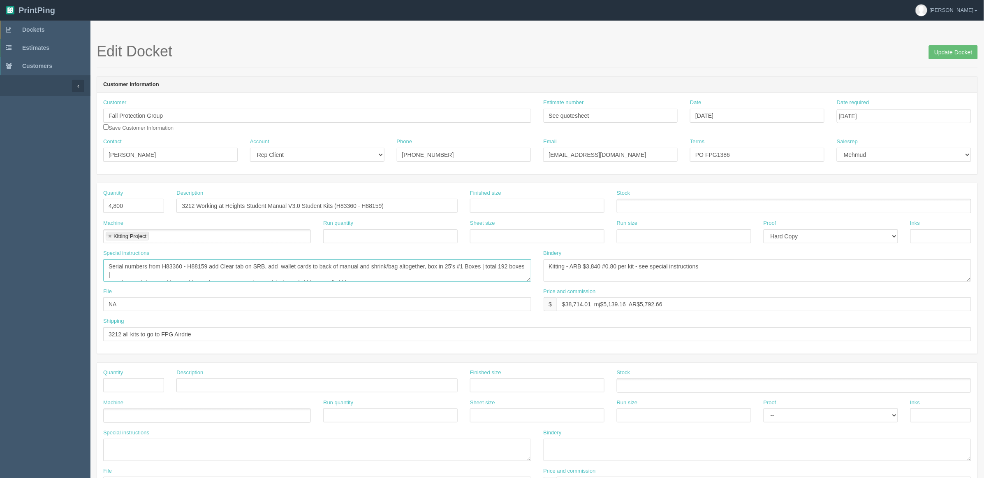
click at [528, 278] on textarea "Serial numbers from H83360 - H88159 add Clear tab on SRB, add wallet cards to b…" at bounding box center [317, 270] width 428 height 22
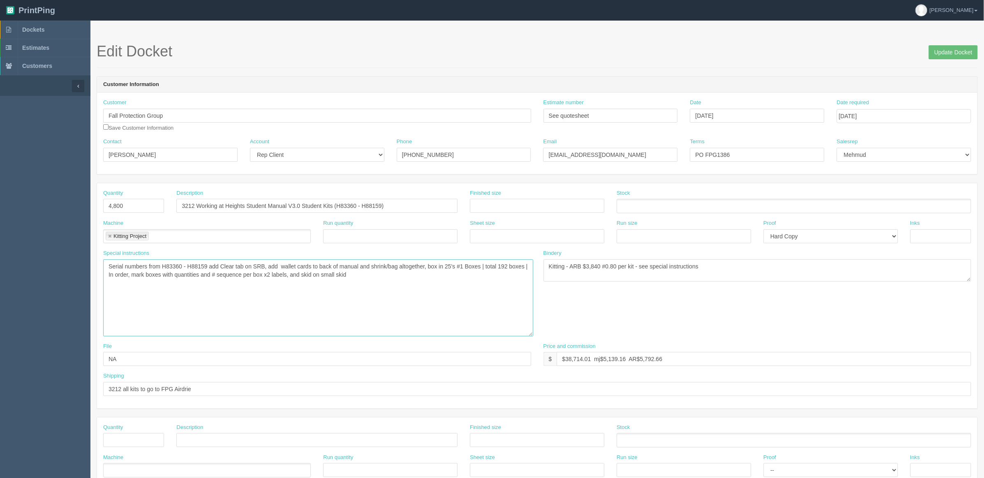
drag, startPoint x: 531, startPoint y: 279, endPoint x: 533, endPoint y: 334, distance: 54.7
click at [533, 334] on textarea "Serial numbers from H83360 - H88159 add Clear tab on SRB, add wallet cards to b…" at bounding box center [318, 297] width 430 height 77
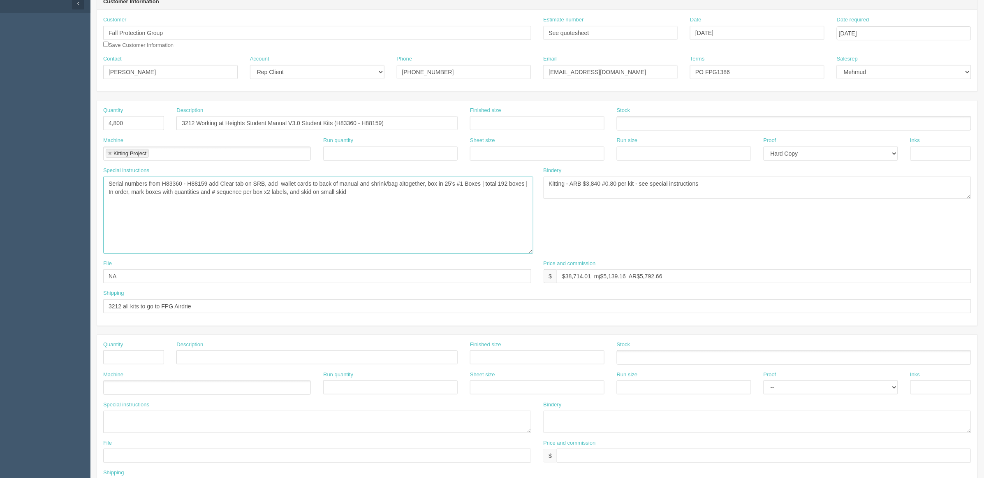
scroll to position [326, 0]
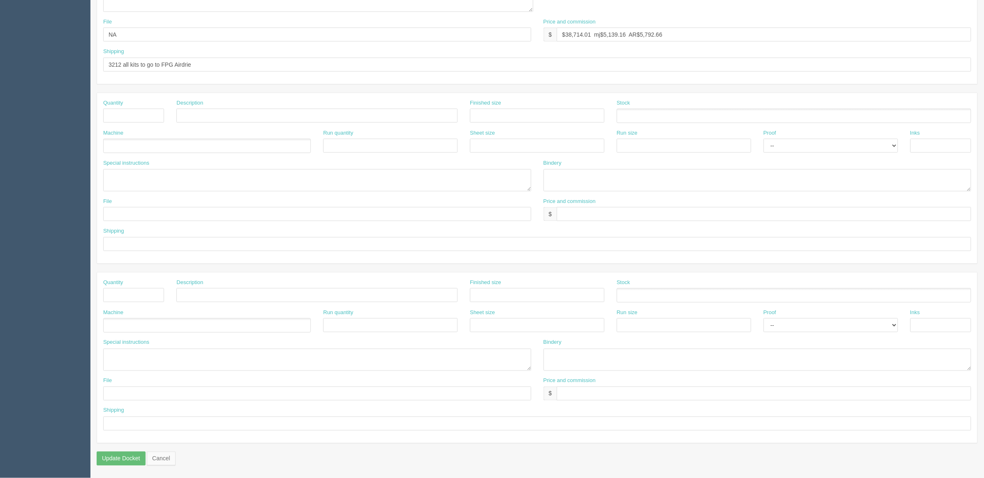
scroll to position [249, 0]
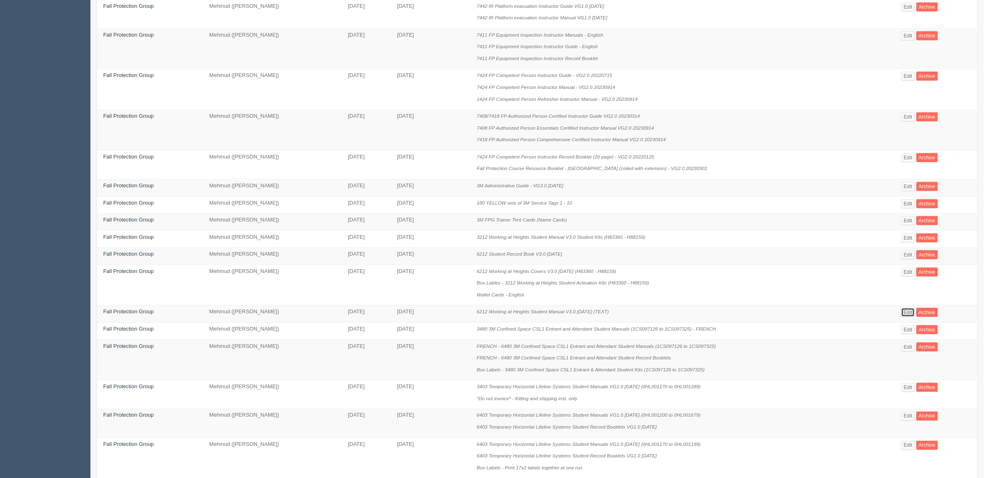
click at [910, 315] on link "Edit" at bounding box center [909, 312] width 14 height 9
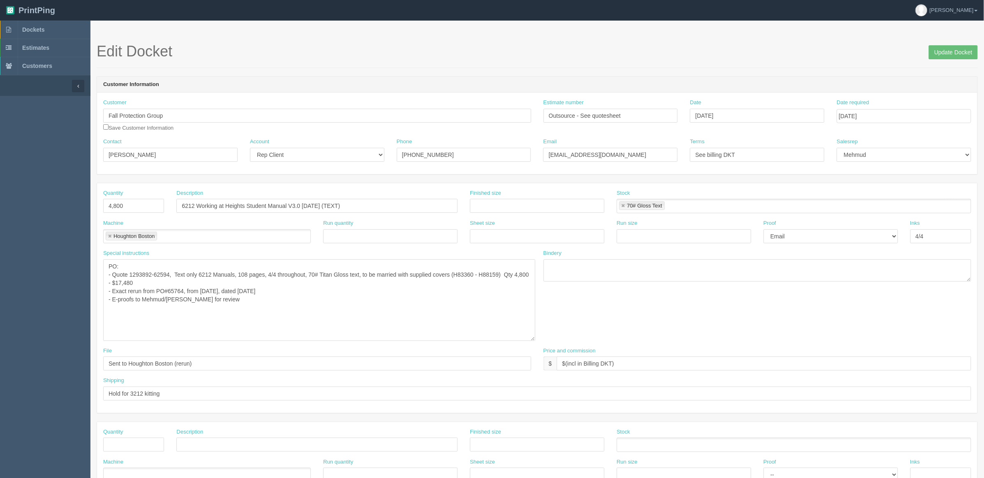
drag, startPoint x: 529, startPoint y: 280, endPoint x: 533, endPoint y: 338, distance: 59.0
click at [533, 338] on textarea "PO: - Quote 1293892-62594, Text only 6212 Manuals, 108 pages, 4/4 throughout, 7…" at bounding box center [319, 299] width 432 height 81
click at [376, 309] on textarea "PO: - Quote 1293892-62594, Text only 6212 Manuals, 108 pages, 4/4 throughout, 7…" at bounding box center [319, 299] width 432 height 81
